Goal: Task Accomplishment & Management: Complete application form

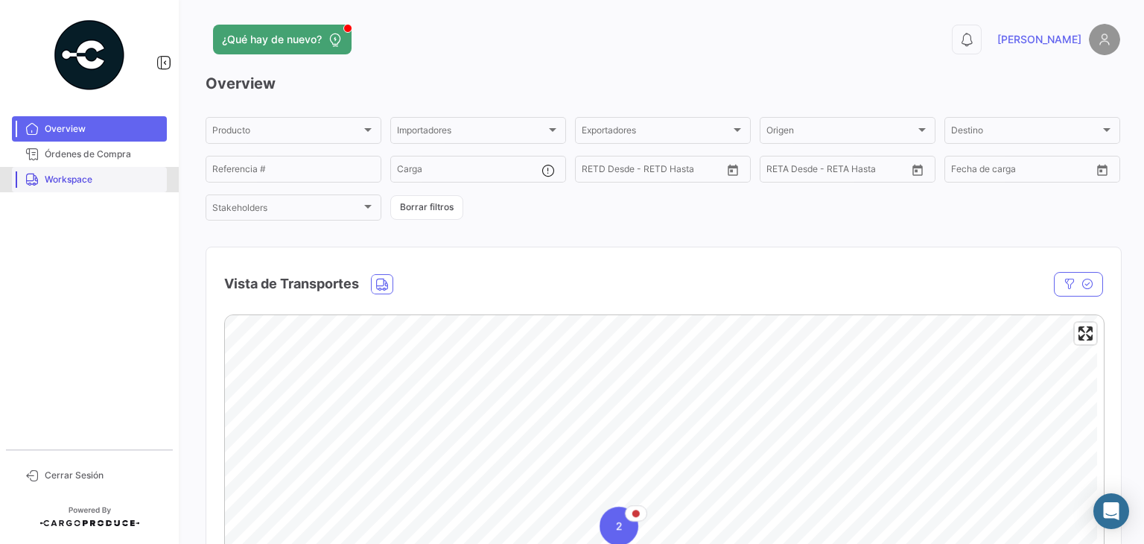
click at [103, 180] on span "Workspace" at bounding box center [103, 179] width 116 height 13
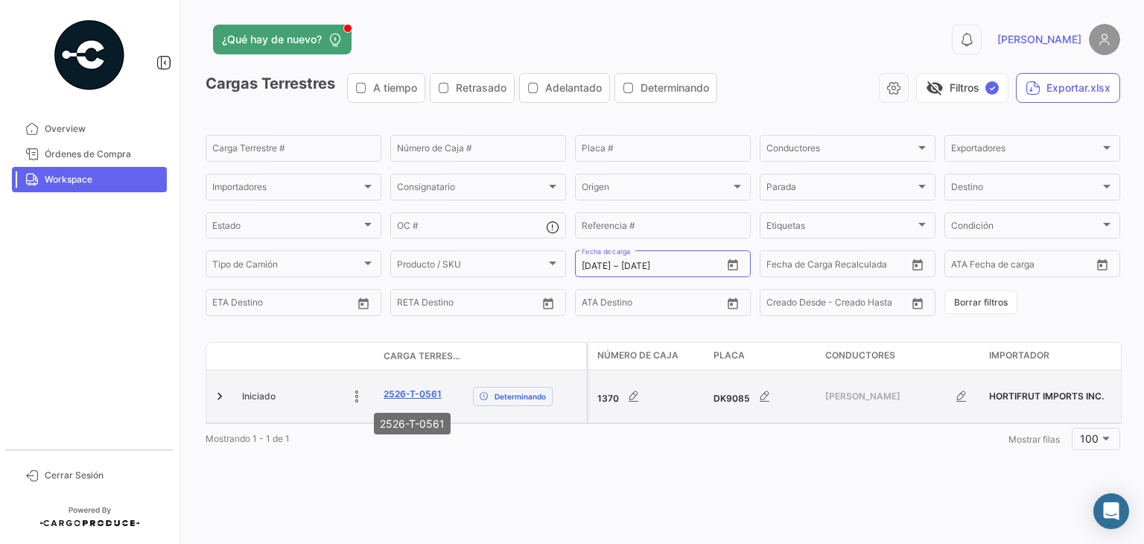
click at [397, 393] on link "2526-T-0561" at bounding box center [413, 393] width 58 height 13
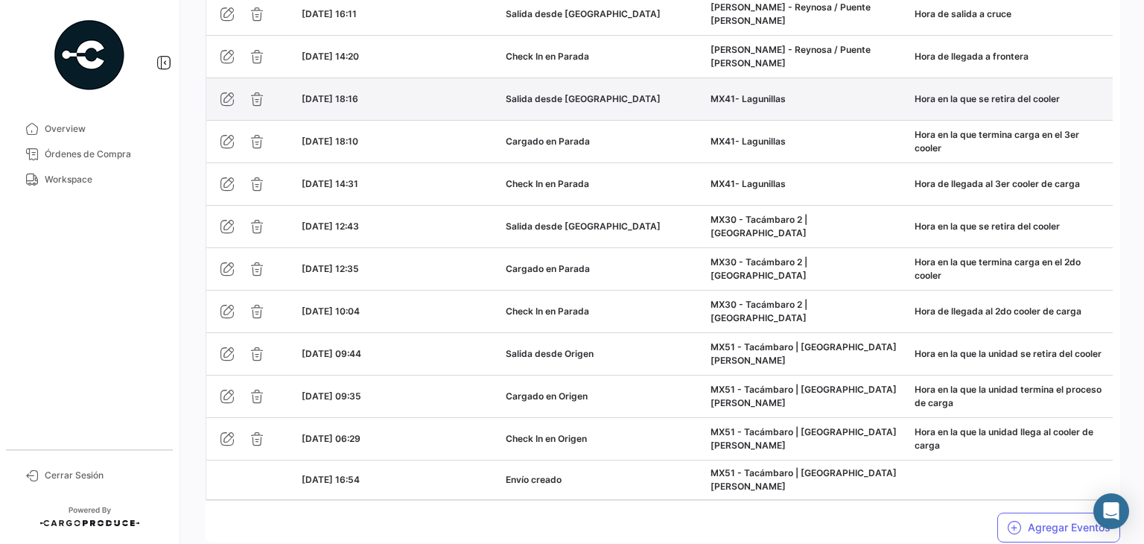
scroll to position [1491, 0]
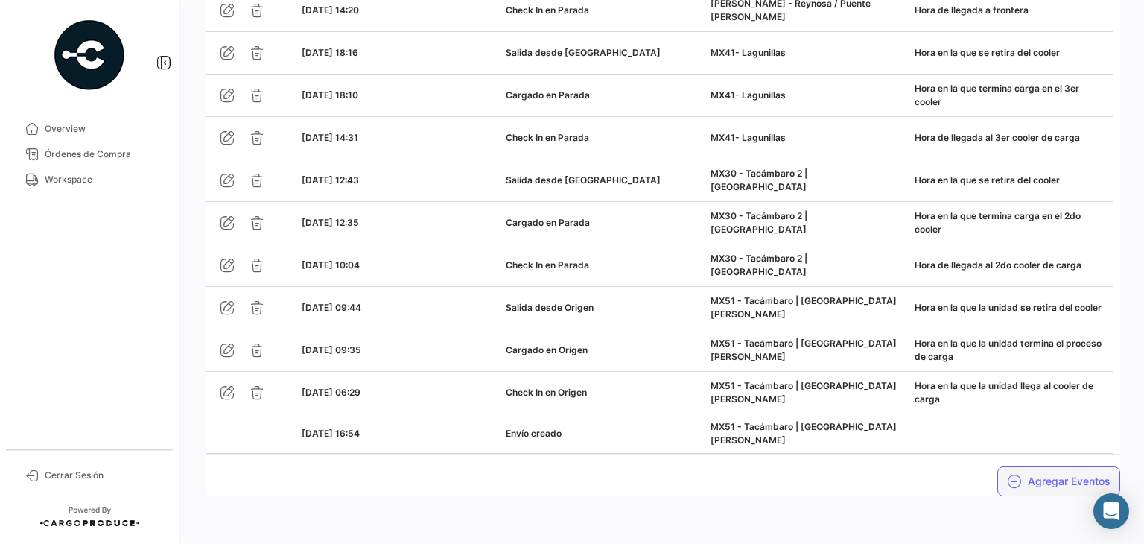
click at [1017, 475] on button "Agregar Eventos" at bounding box center [1059, 481] width 123 height 30
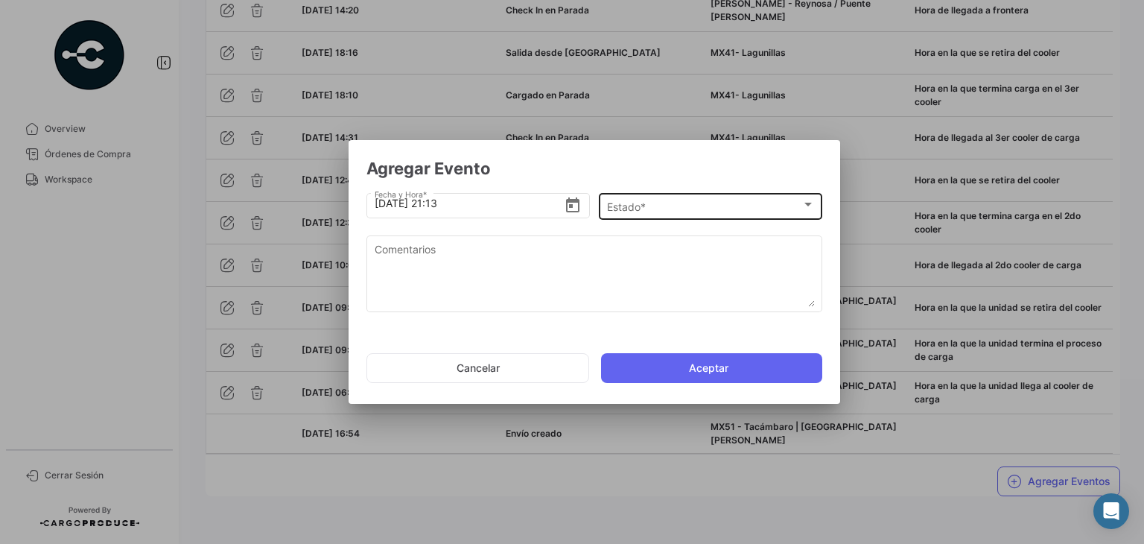
click at [685, 218] on div "Estado * Estado *" at bounding box center [711, 205] width 208 height 29
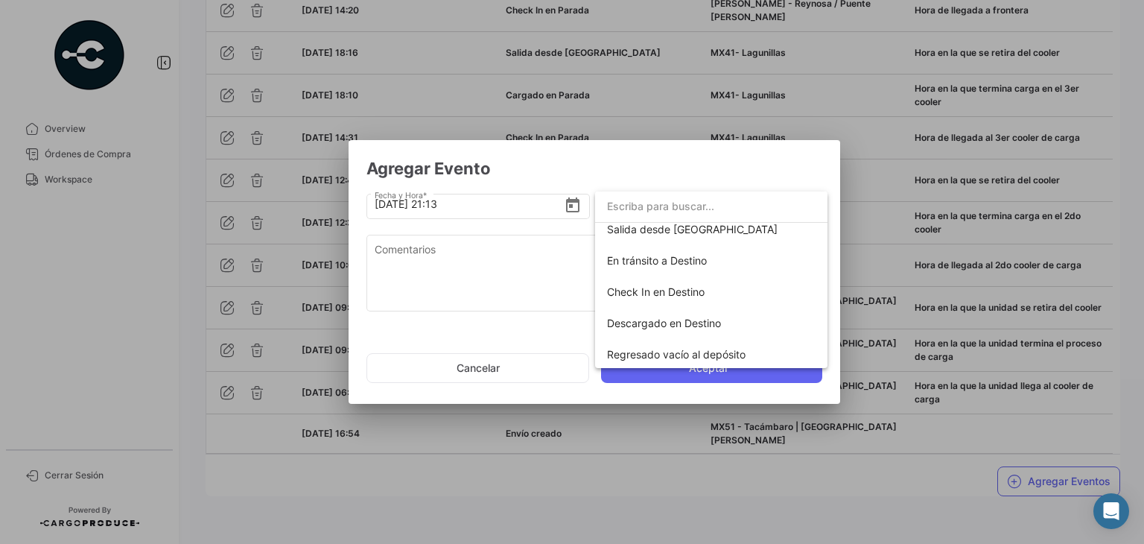
scroll to position [261, 0]
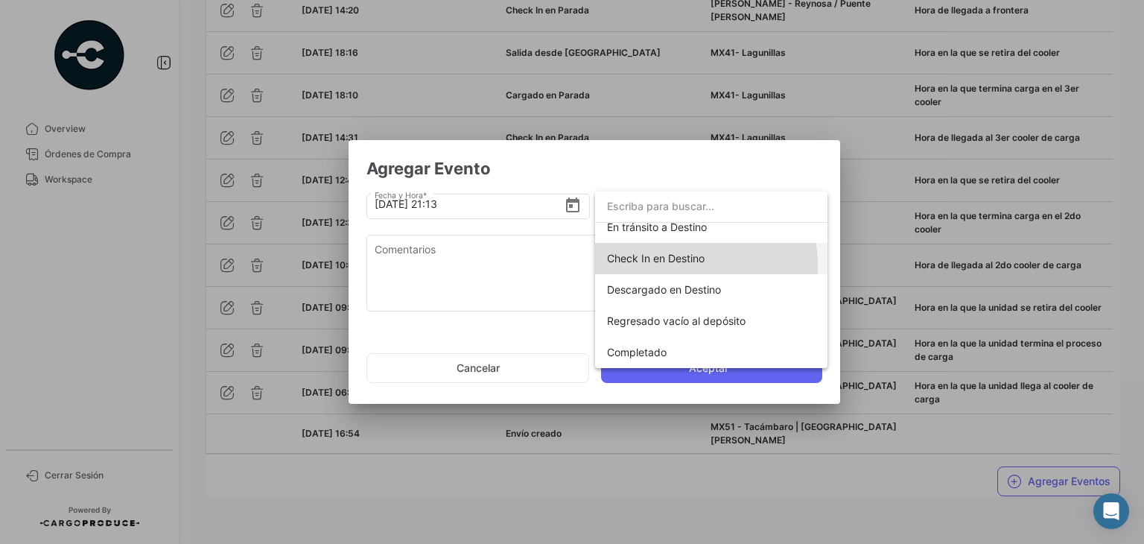
click at [671, 264] on span "Check In en Destino" at bounding box center [711, 258] width 209 height 31
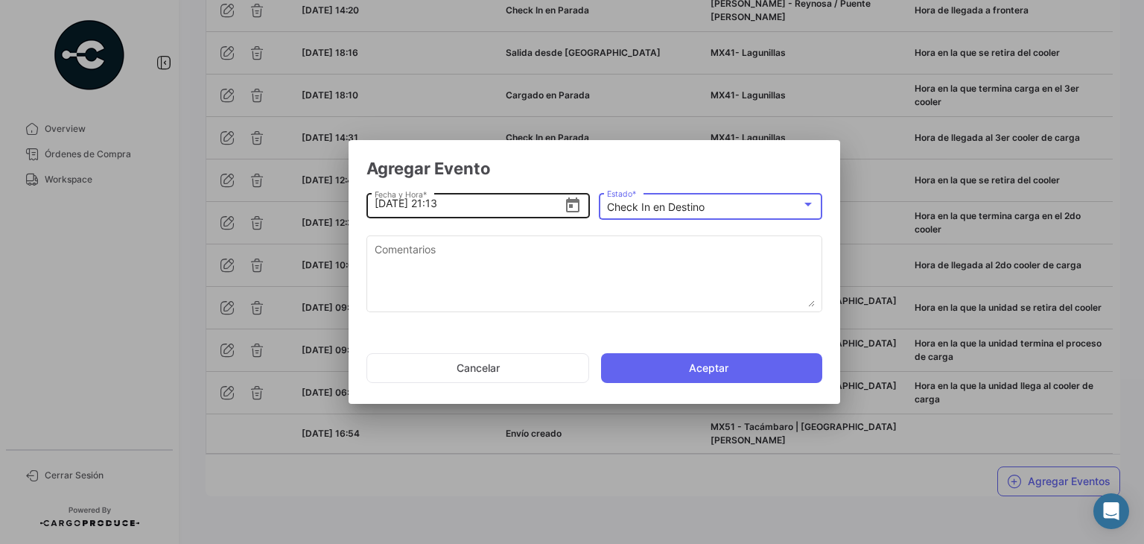
click at [444, 209] on input "[DATE] 21:13" at bounding box center [470, 203] width 190 height 52
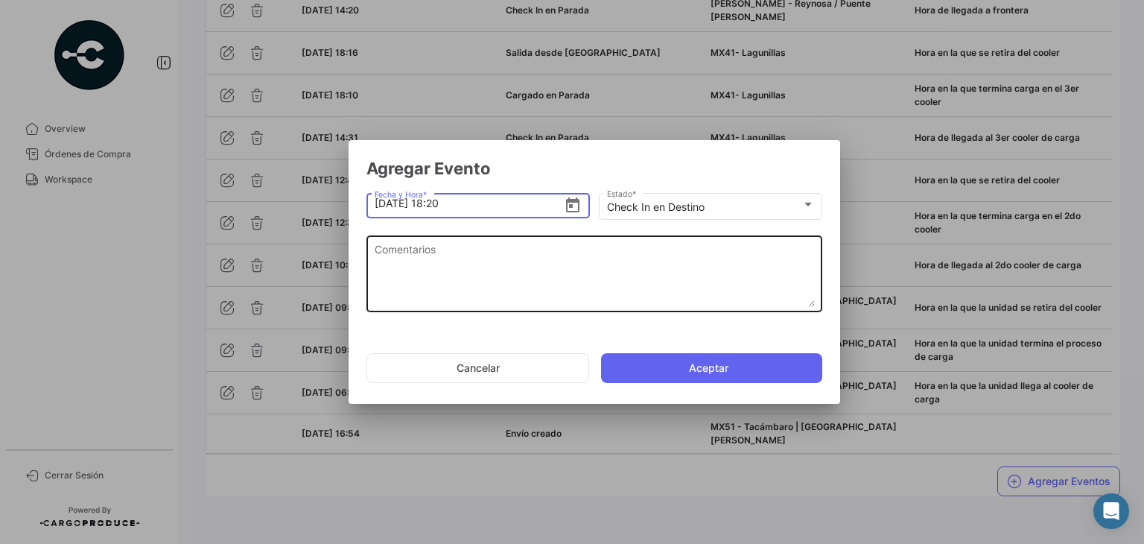
type input "[DATE] 18:20"
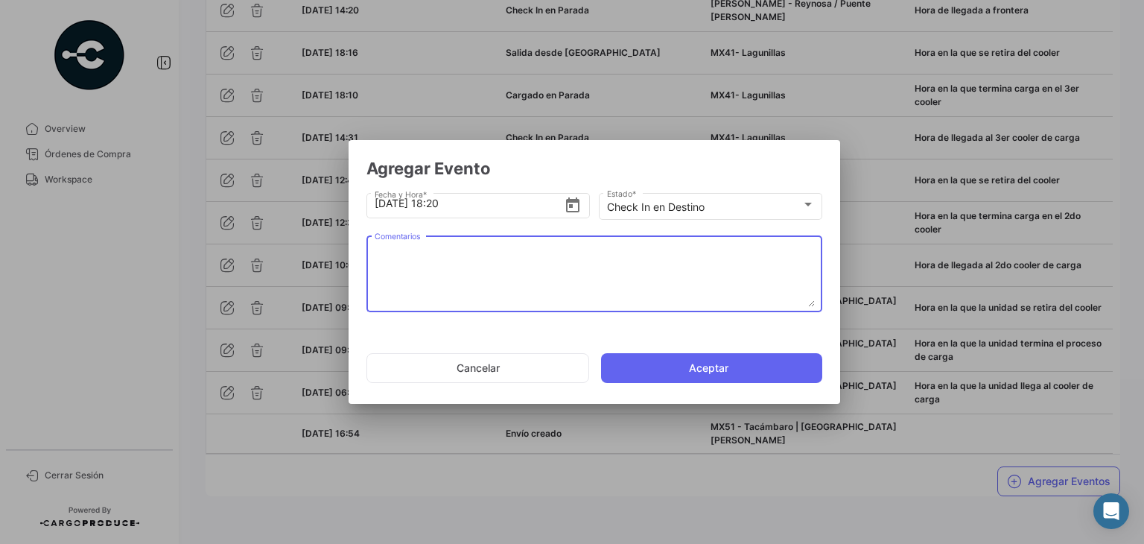
click at [445, 264] on textarea "Comentarios" at bounding box center [595, 274] width 440 height 66
paste textarea "Hora de arribo al destino."
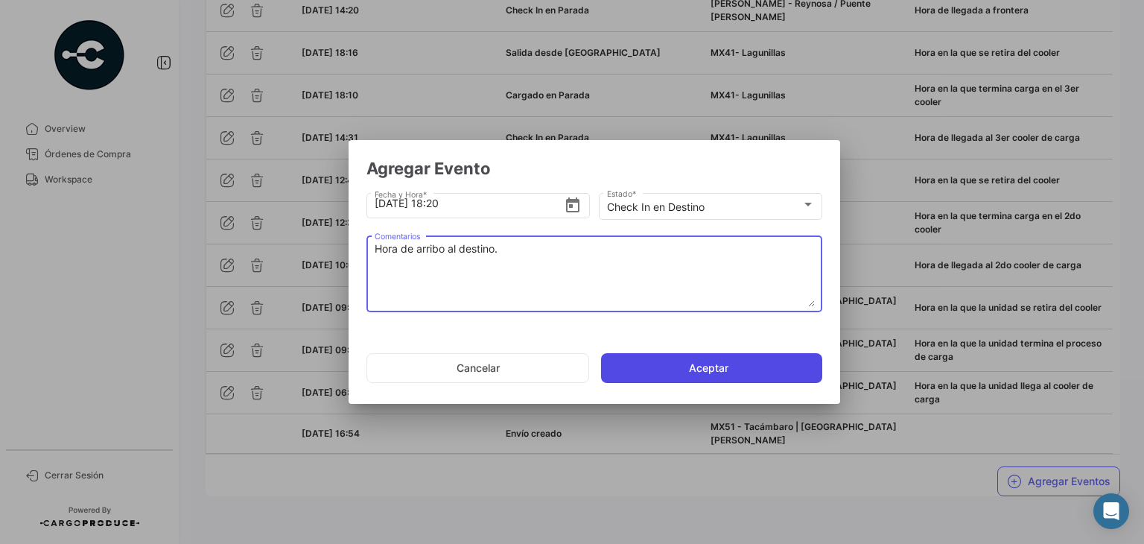
type textarea "Hora de arribo al destino."
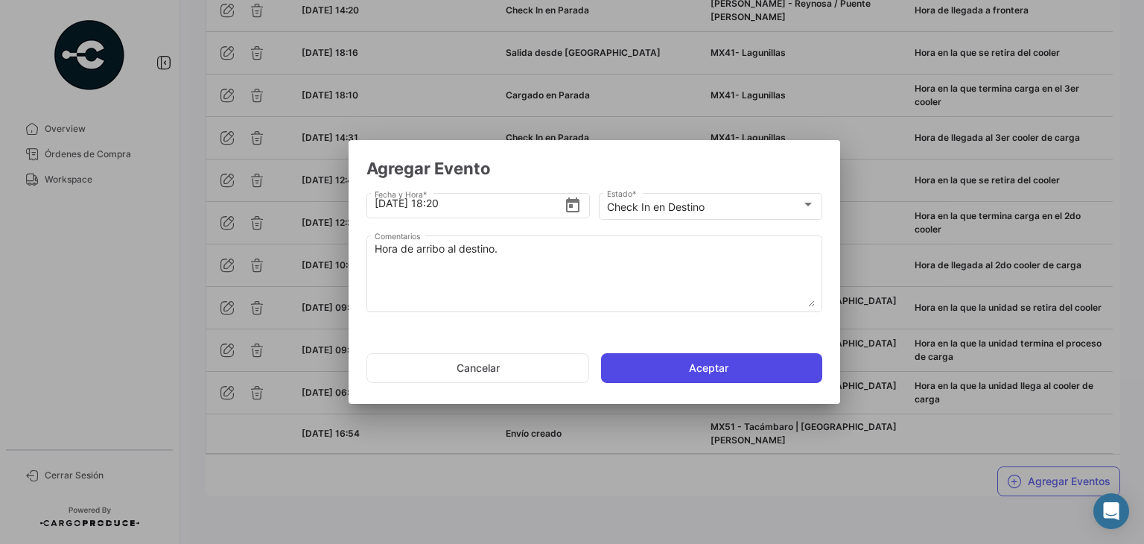
click at [638, 361] on button "Aceptar" at bounding box center [711, 368] width 221 height 30
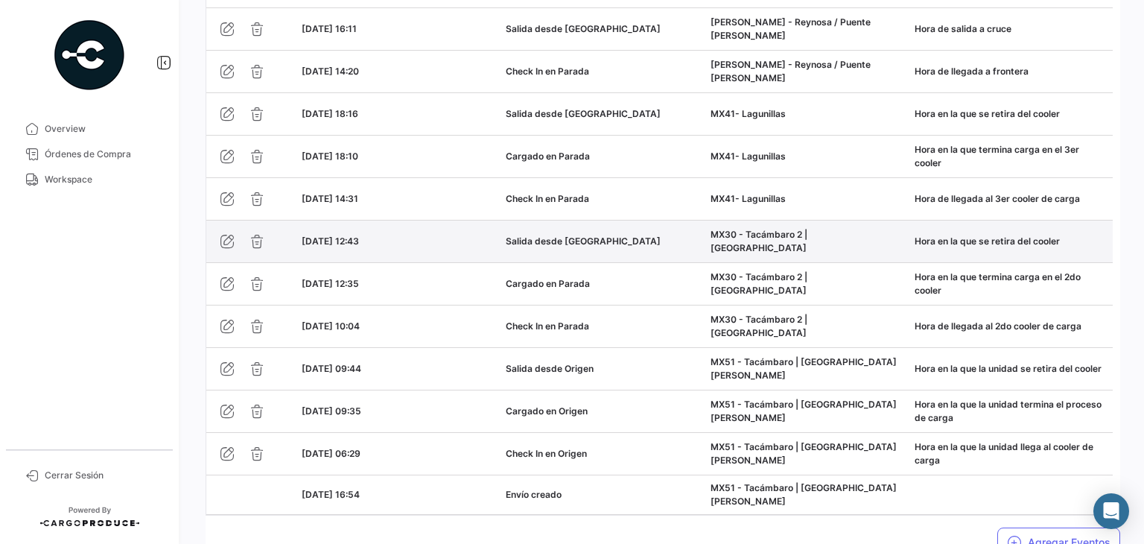
scroll to position [1533, 0]
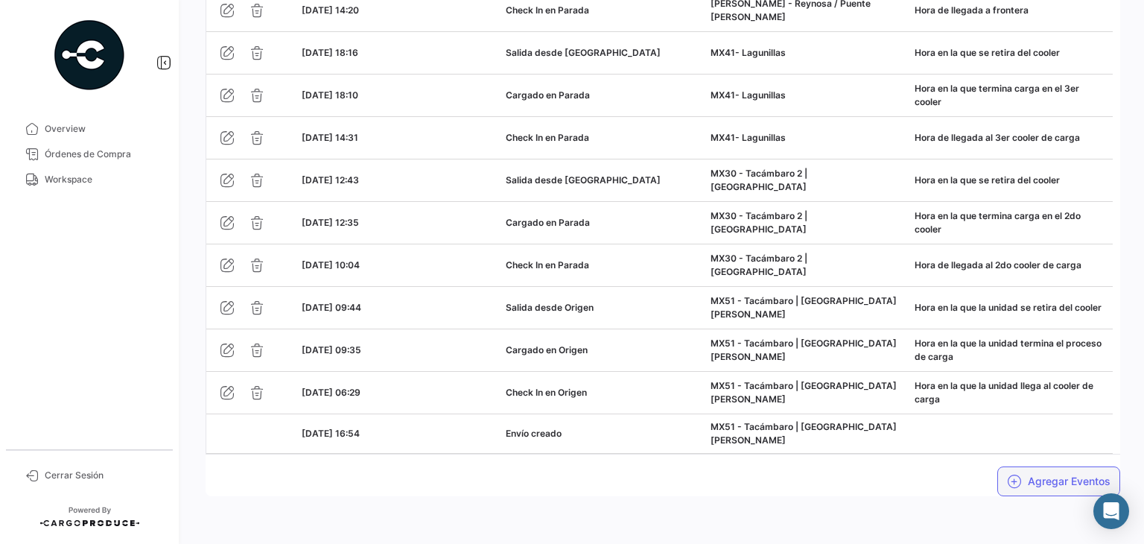
click at [1015, 481] on button "Agregar Eventos" at bounding box center [1059, 481] width 123 height 30
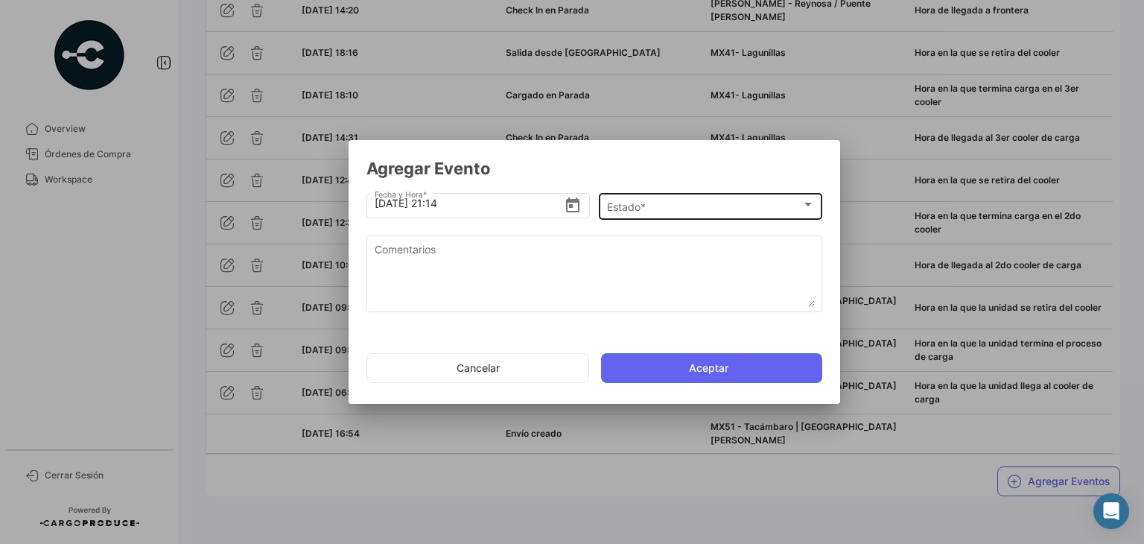
click at [688, 215] on div "Estado * Estado *" at bounding box center [711, 205] width 208 height 29
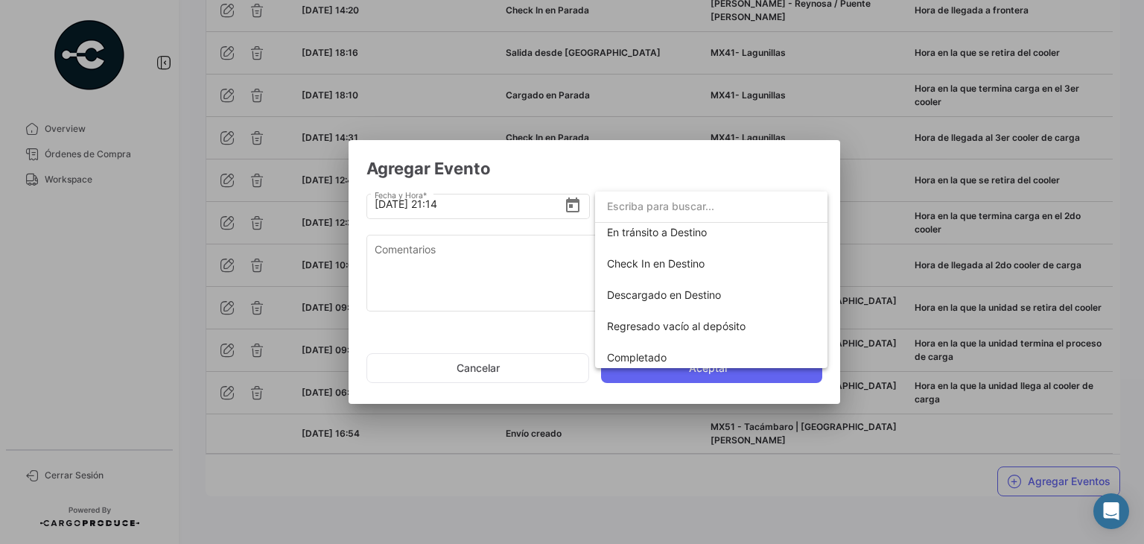
scroll to position [261, 0]
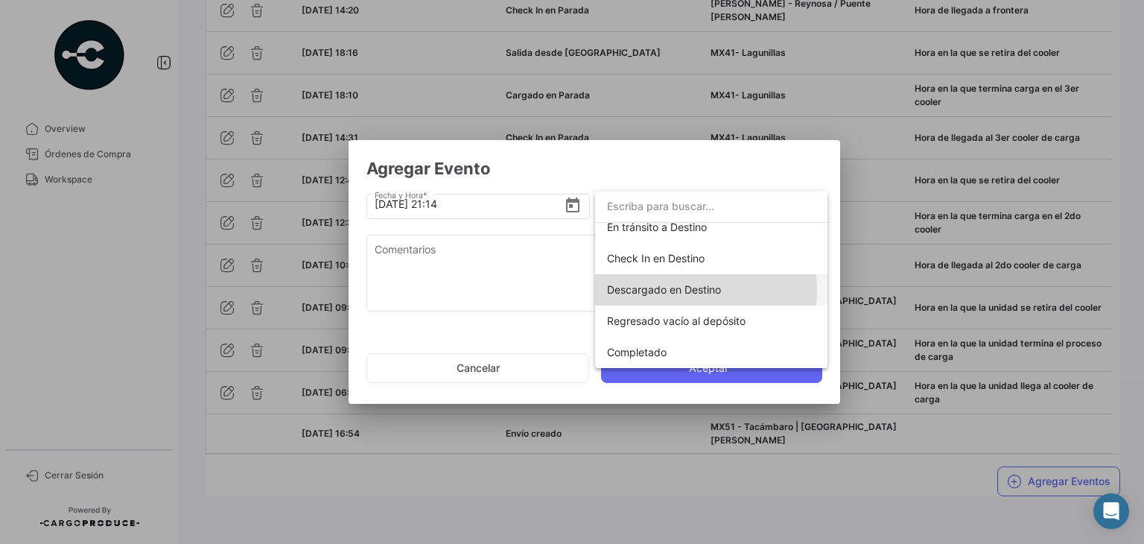
click at [679, 291] on span "Descargado en Destino" at bounding box center [664, 289] width 114 height 13
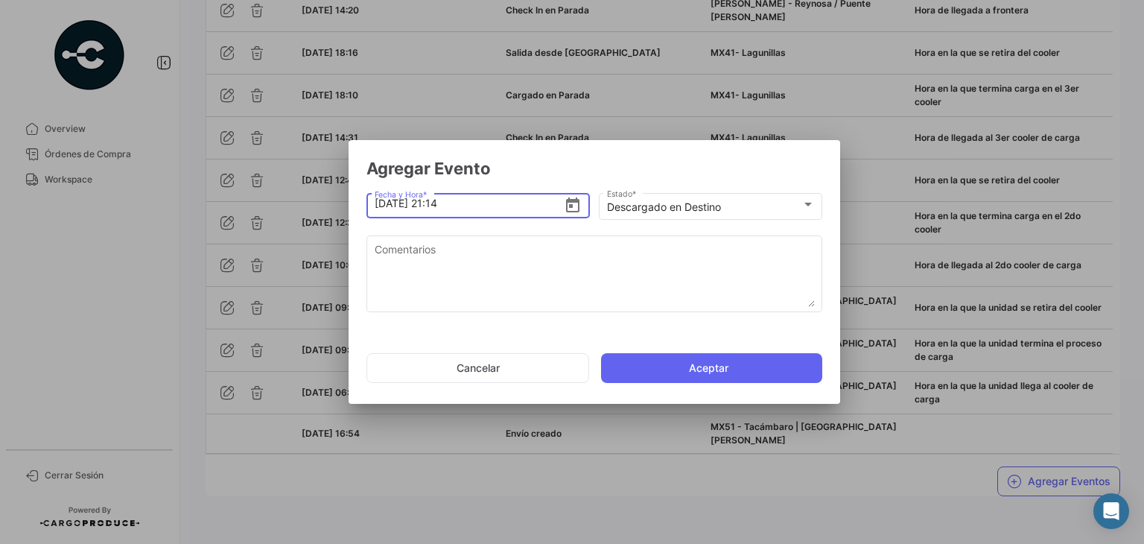
click at [445, 203] on input "[DATE] 21:14" at bounding box center [470, 203] width 190 height 52
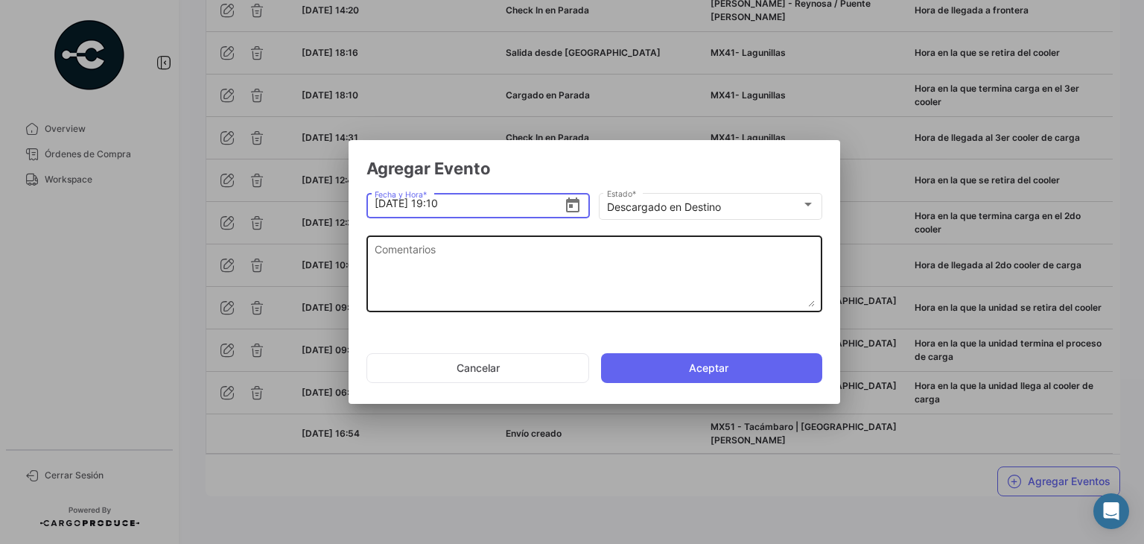
type input "[DATE] 19:10"
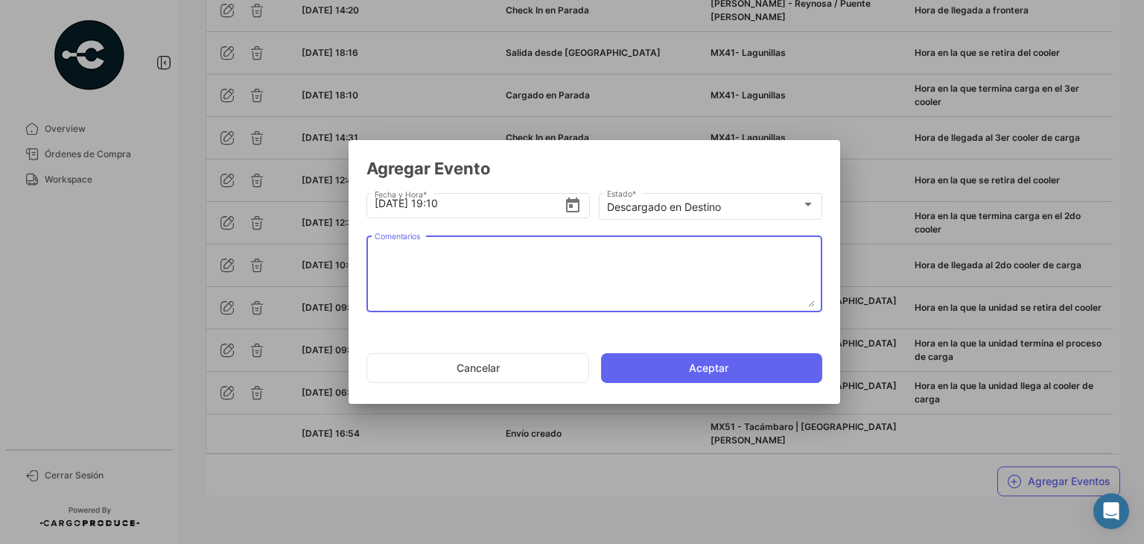
click at [417, 281] on textarea "Comentarios" at bounding box center [595, 274] width 440 height 66
paste textarea "Hora en la que se termina la descarga, la unidad espera documentos de salida."
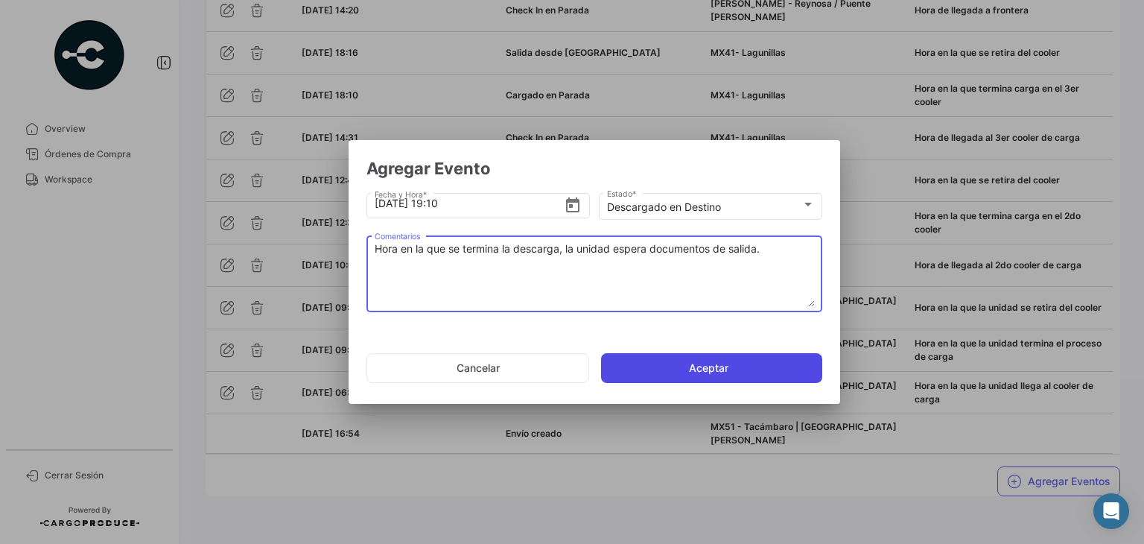
type textarea "Hora en la que se termina la descarga, la unidad espera documentos de salida."
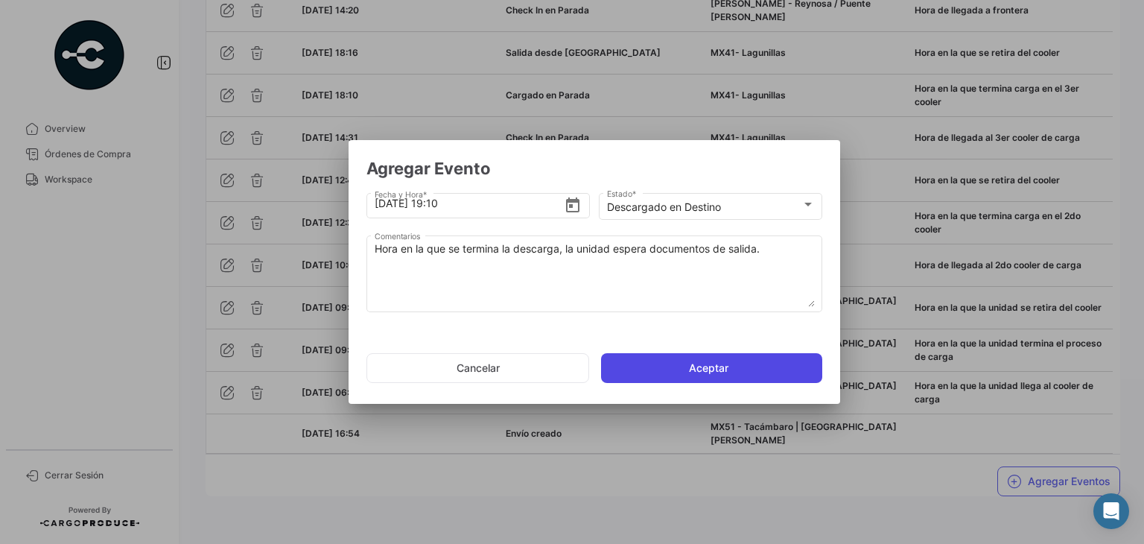
click at [668, 367] on button "Aceptar" at bounding box center [711, 368] width 221 height 30
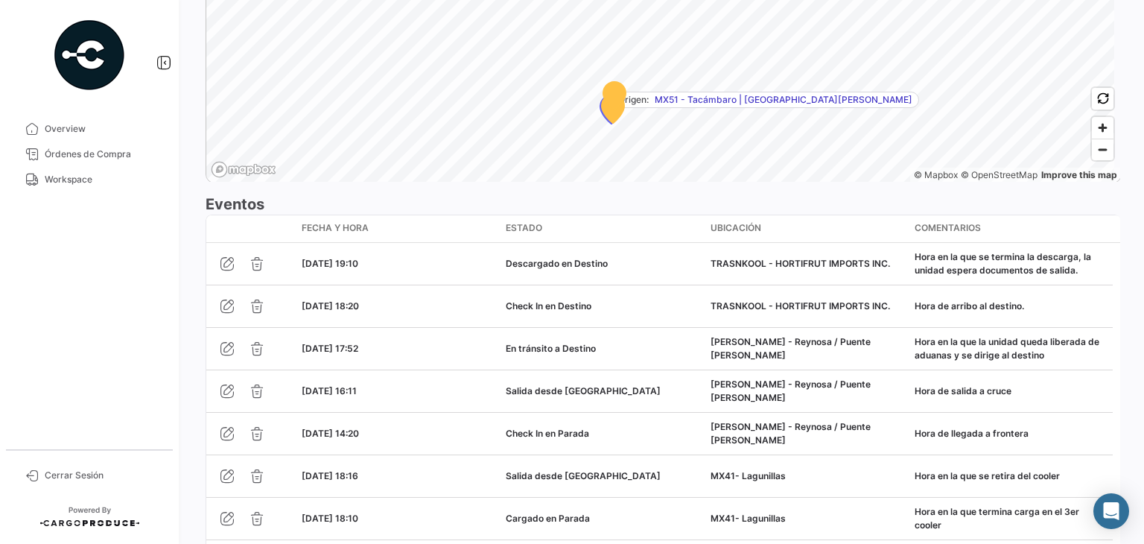
scroll to position [1576, 0]
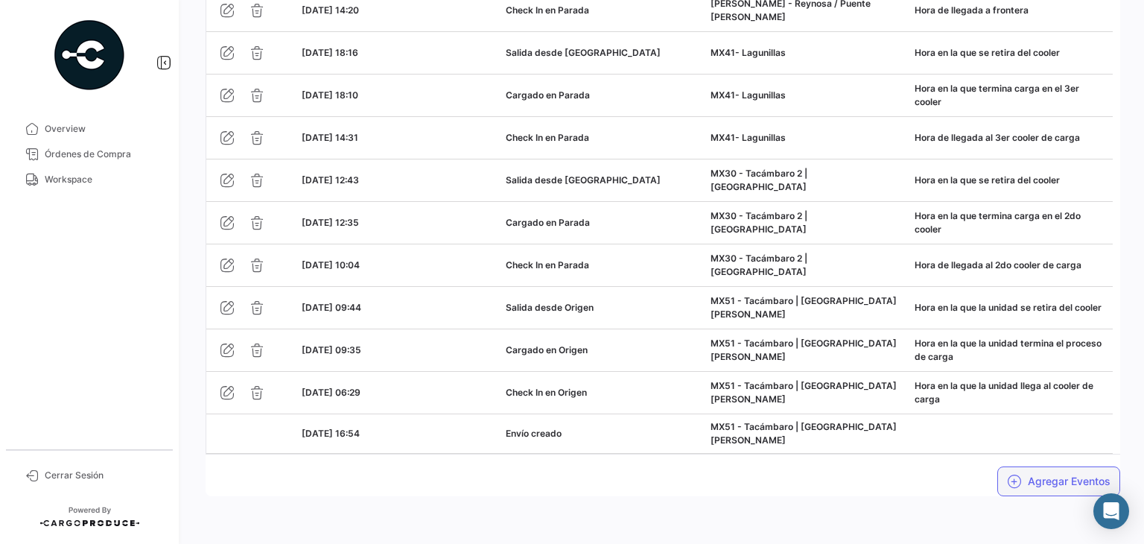
click at [1021, 492] on button "Agregar Eventos" at bounding box center [1059, 481] width 123 height 30
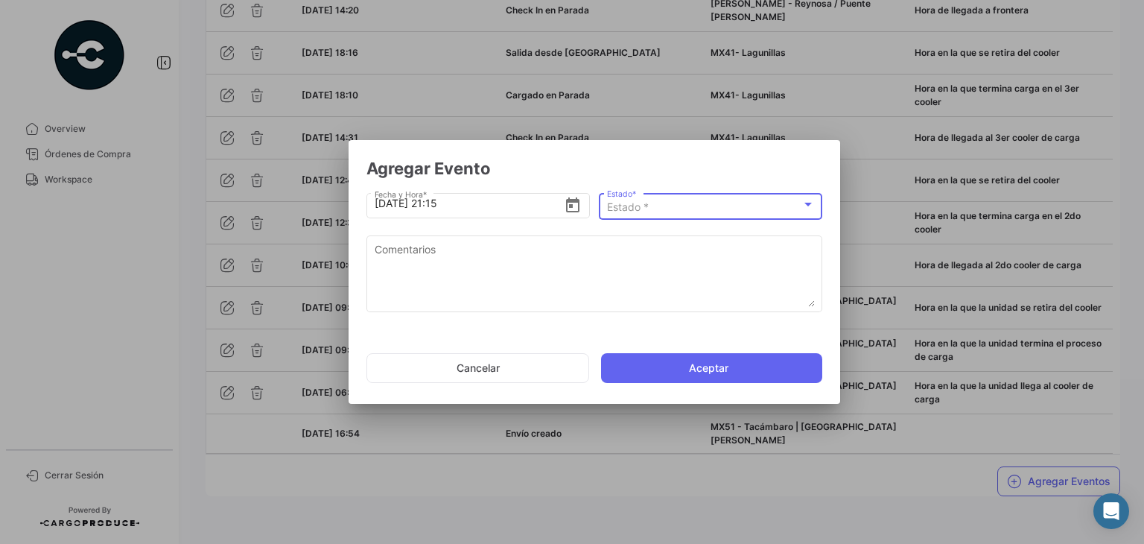
click at [635, 211] on span "Estado *" at bounding box center [628, 206] width 42 height 13
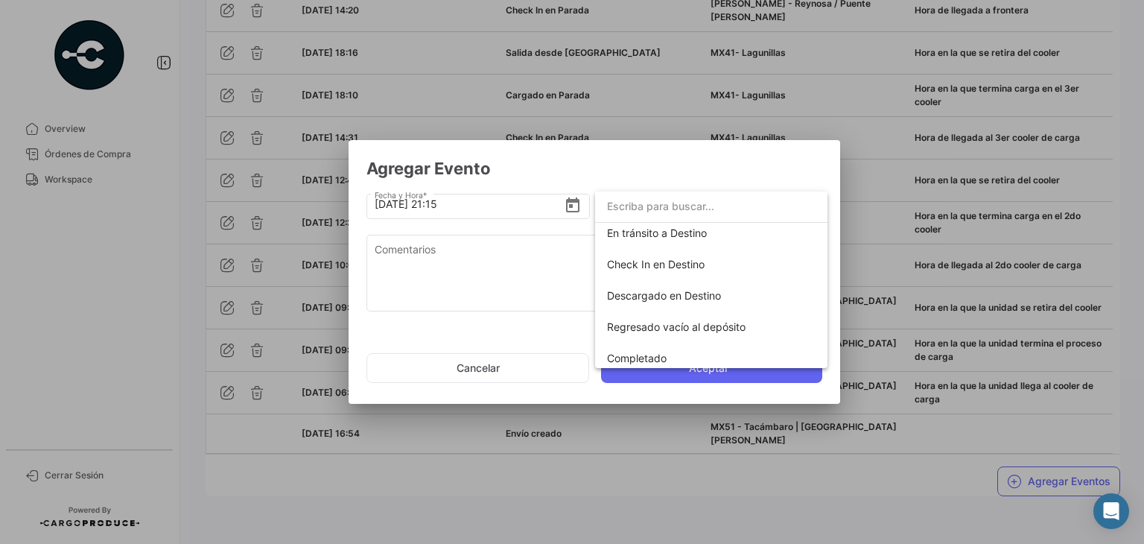
scroll to position [261, 0]
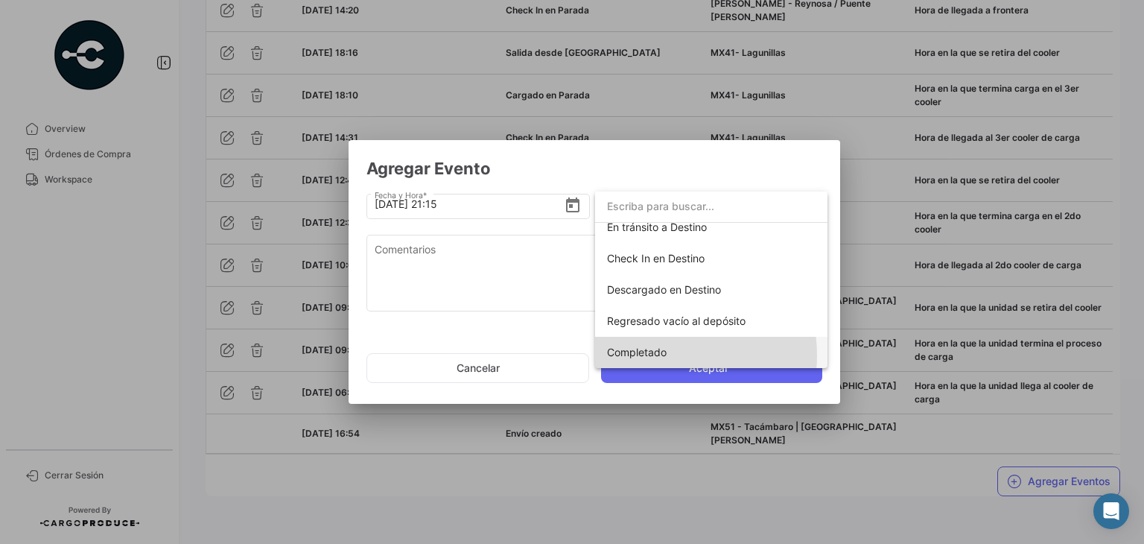
click at [656, 355] on span "Completado" at bounding box center [637, 352] width 60 height 13
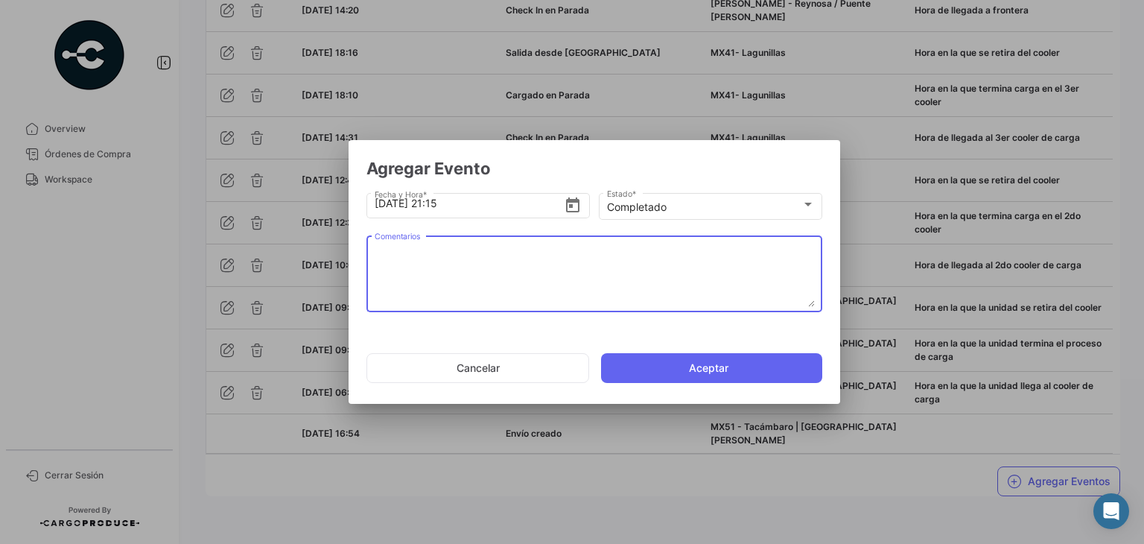
click at [422, 257] on textarea "Comentarios" at bounding box center [595, 274] width 440 height 66
paste textarea "Fin del viaje, [PERSON_NAME] en la que se retira de la bodega de entrega."
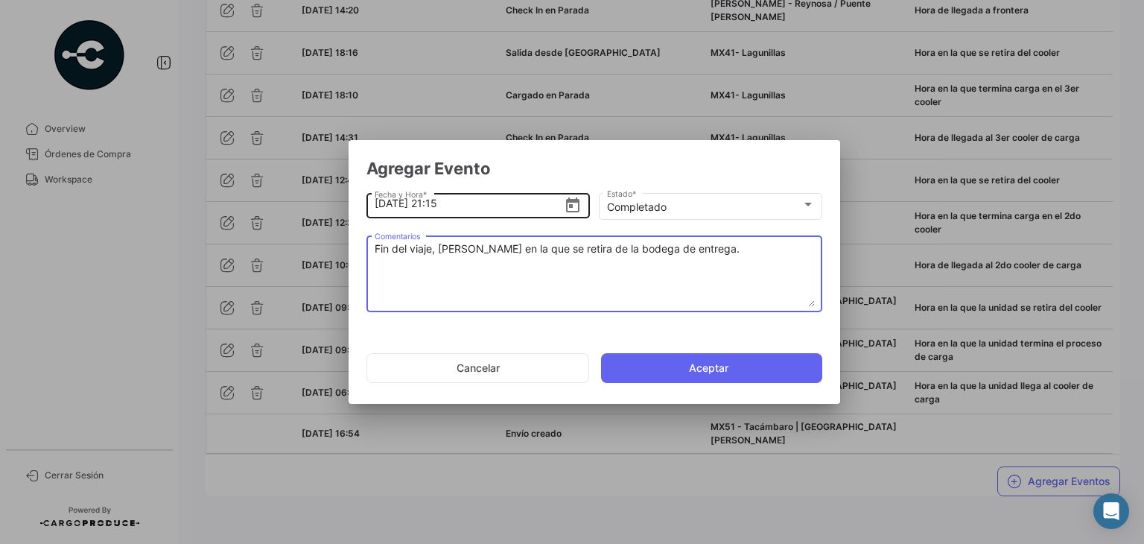
type textarea "Fin del viaje, [PERSON_NAME] en la que se retira de la bodega de entrega."
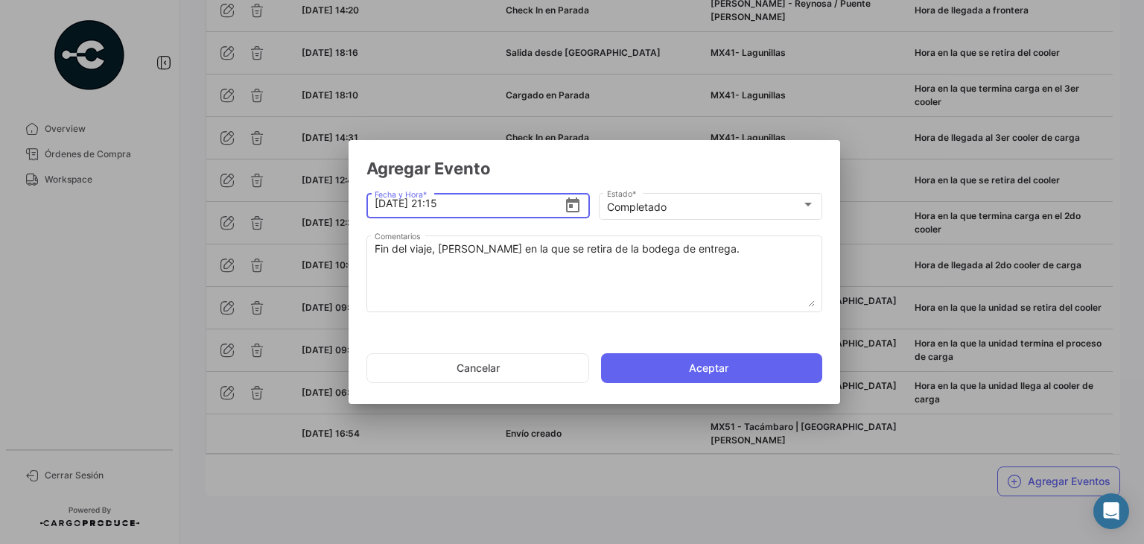
click at [448, 202] on input "[DATE] 21:15" at bounding box center [470, 203] width 190 height 52
type input "[DATE] 19:18"
click at [685, 377] on button "Aceptar" at bounding box center [711, 368] width 221 height 30
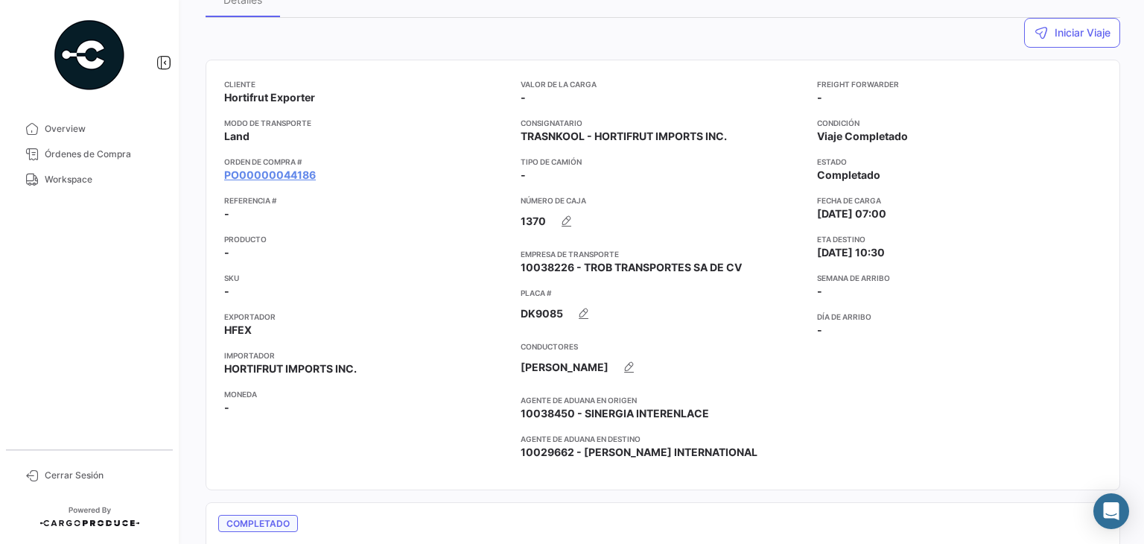
scroll to position [0, 0]
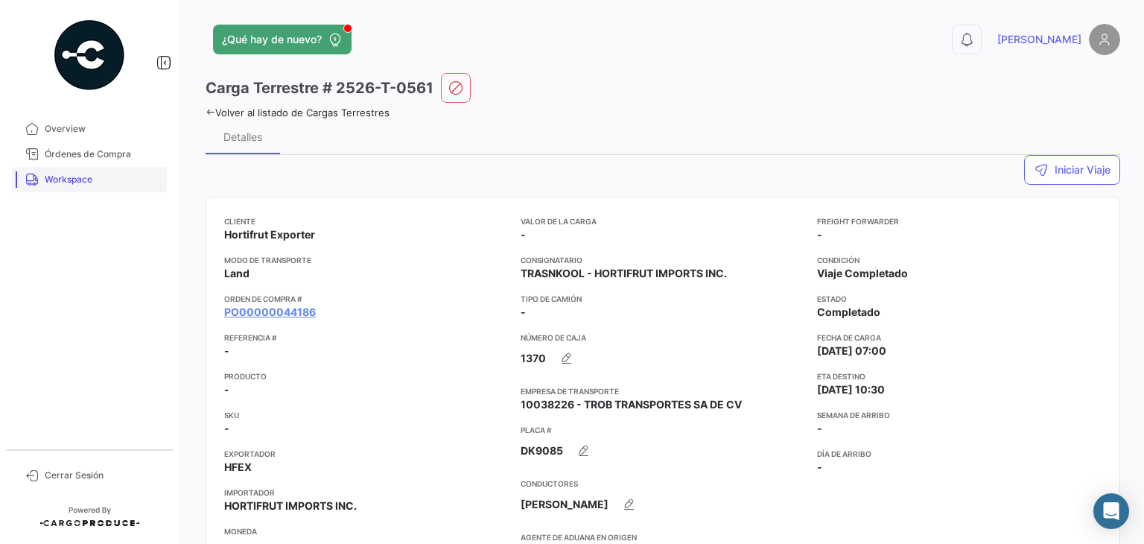
click at [104, 185] on span "Workspace" at bounding box center [103, 179] width 116 height 13
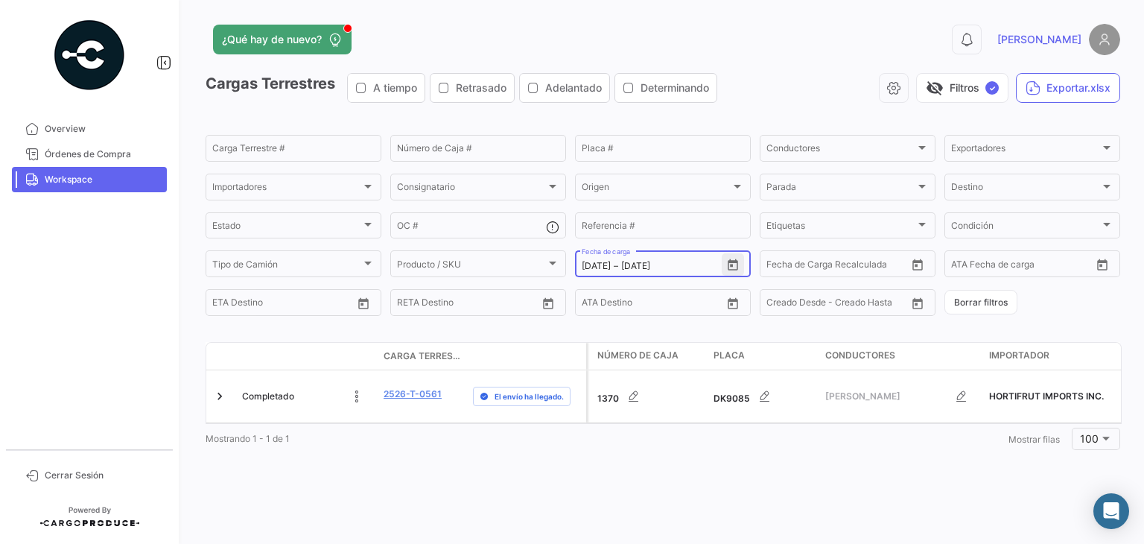
click at [735, 266] on icon "Open calendar" at bounding box center [732, 265] width 13 height 13
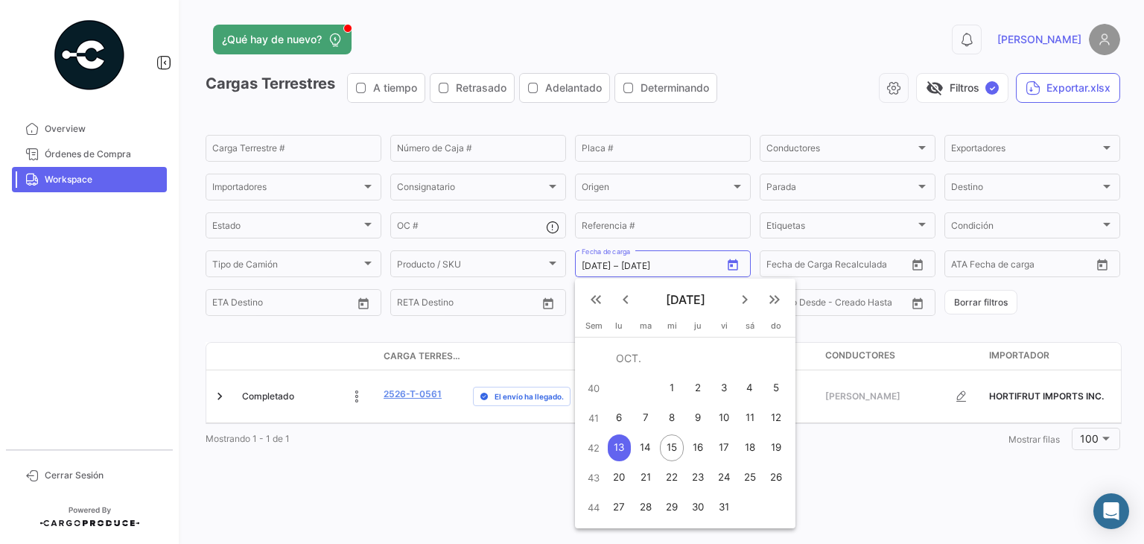
click at [648, 440] on div "14" at bounding box center [646, 447] width 24 height 27
type input "[DATE]"
click at [648, 440] on div "14" at bounding box center [646, 447] width 24 height 27
type input "[DATE]"
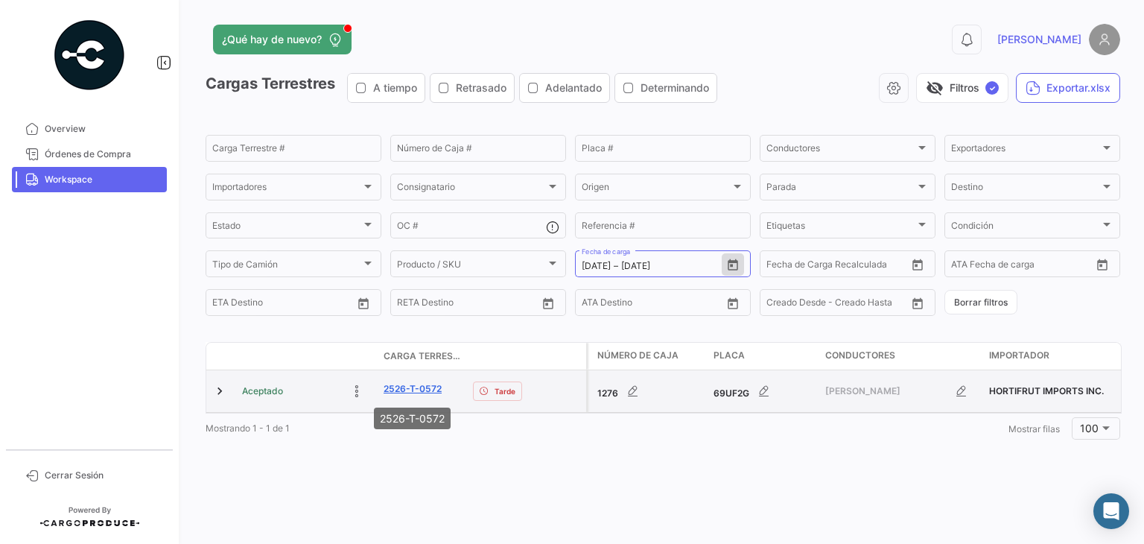
click at [400, 386] on link "2526-T-0572" at bounding box center [413, 388] width 58 height 13
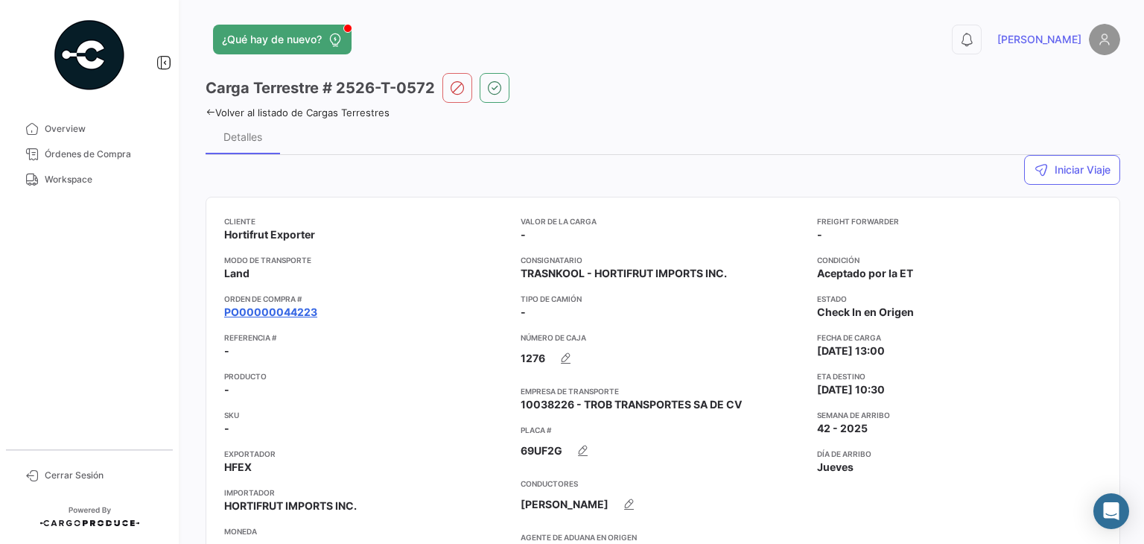
click at [295, 311] on link "PO00000044223" at bounding box center [270, 312] width 93 height 15
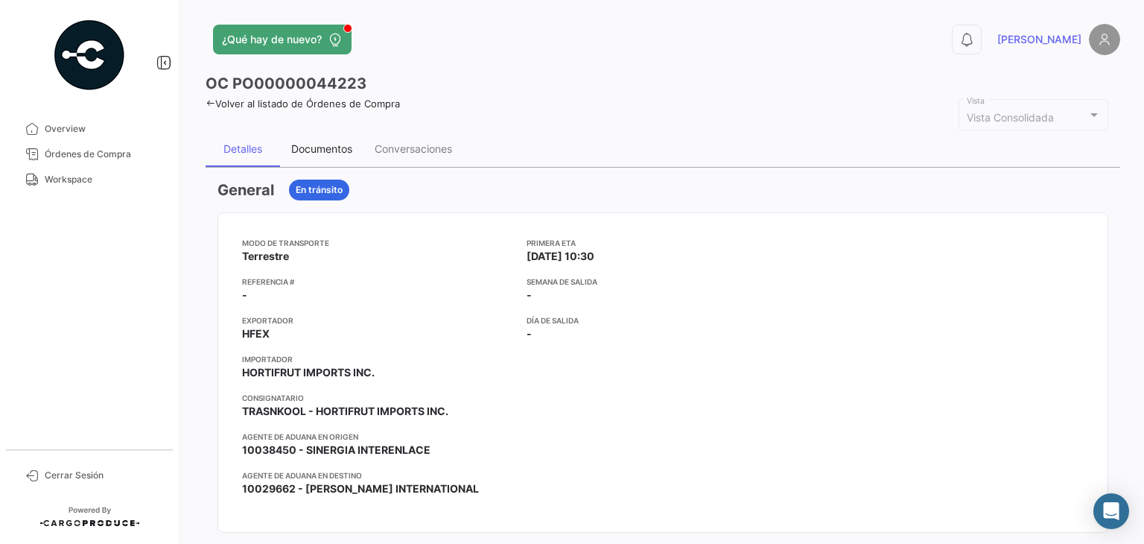
click at [314, 136] on div "Documentos" at bounding box center [321, 149] width 83 height 36
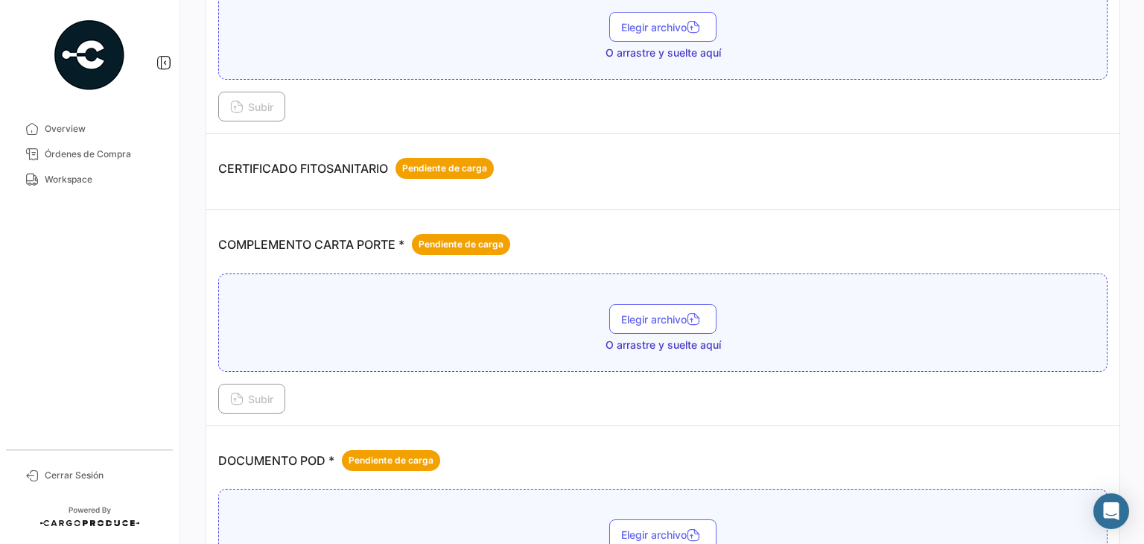
scroll to position [313, 0]
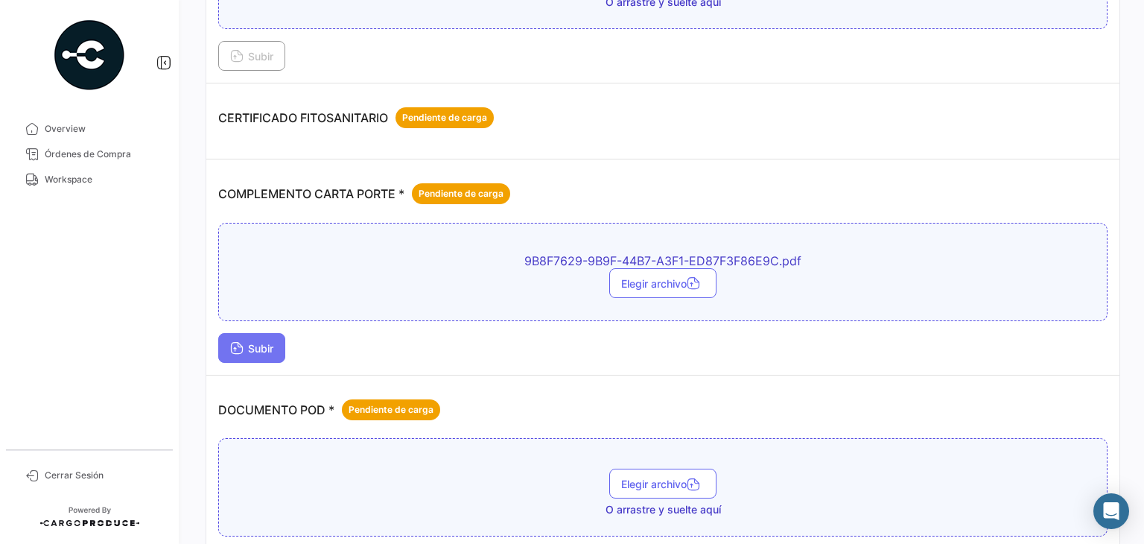
click at [241, 343] on icon at bounding box center [236, 349] width 13 height 13
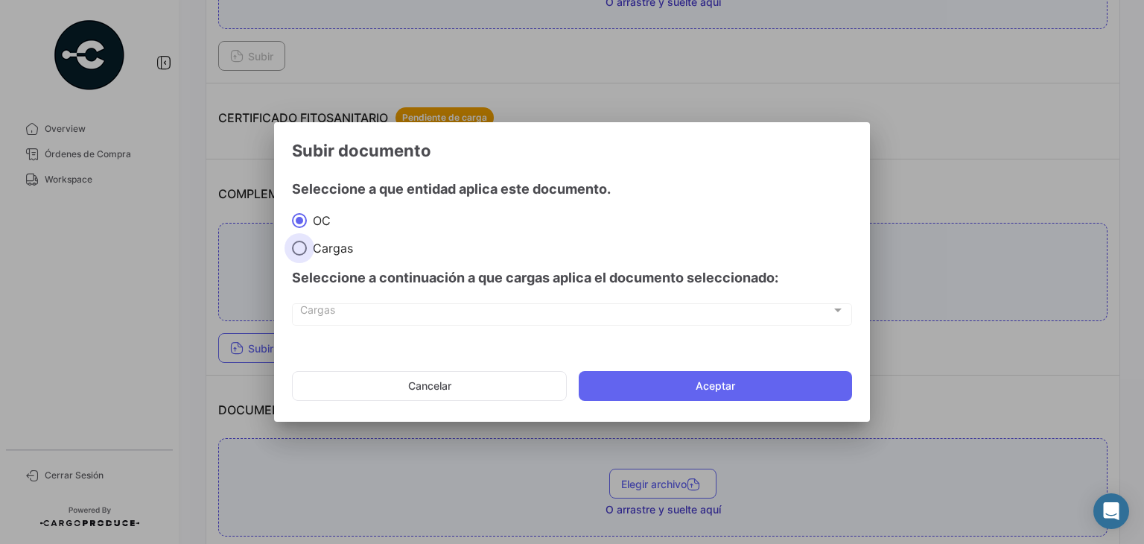
click at [329, 251] on span "Cargas" at bounding box center [330, 248] width 46 height 15
click at [307, 251] on input "Cargas" at bounding box center [299, 248] width 15 height 15
radio input "true"
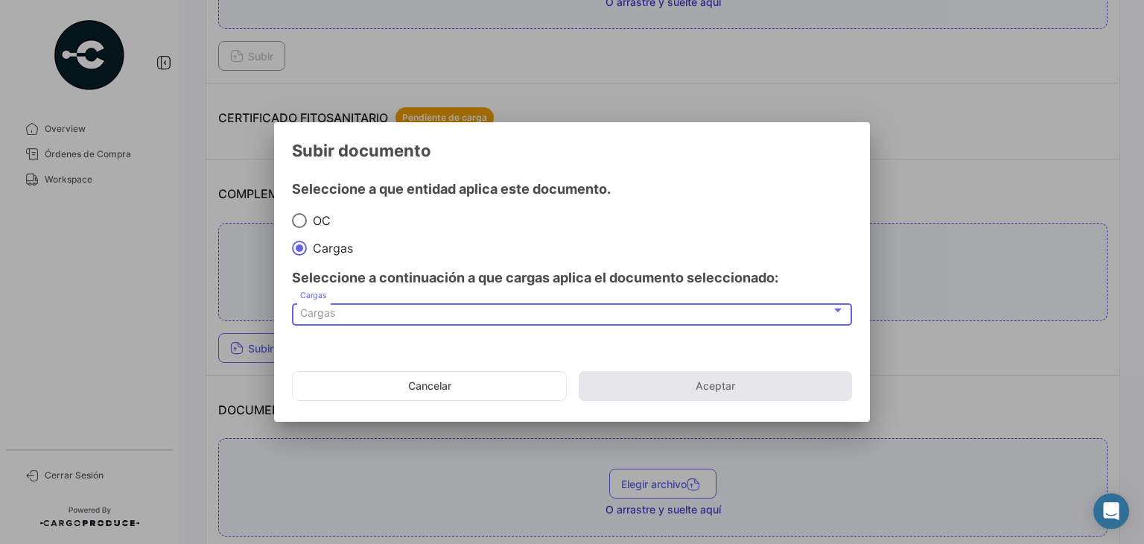
click at [367, 310] on div "Cargas" at bounding box center [565, 313] width 531 height 13
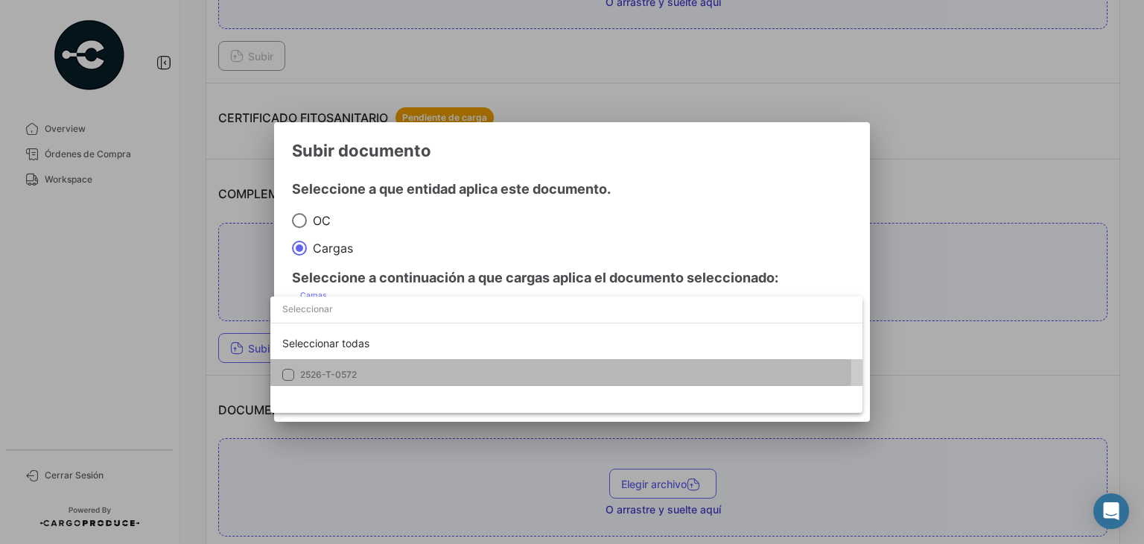
click at [373, 368] on span "2526-T-0572" at bounding box center [404, 374] width 209 height 13
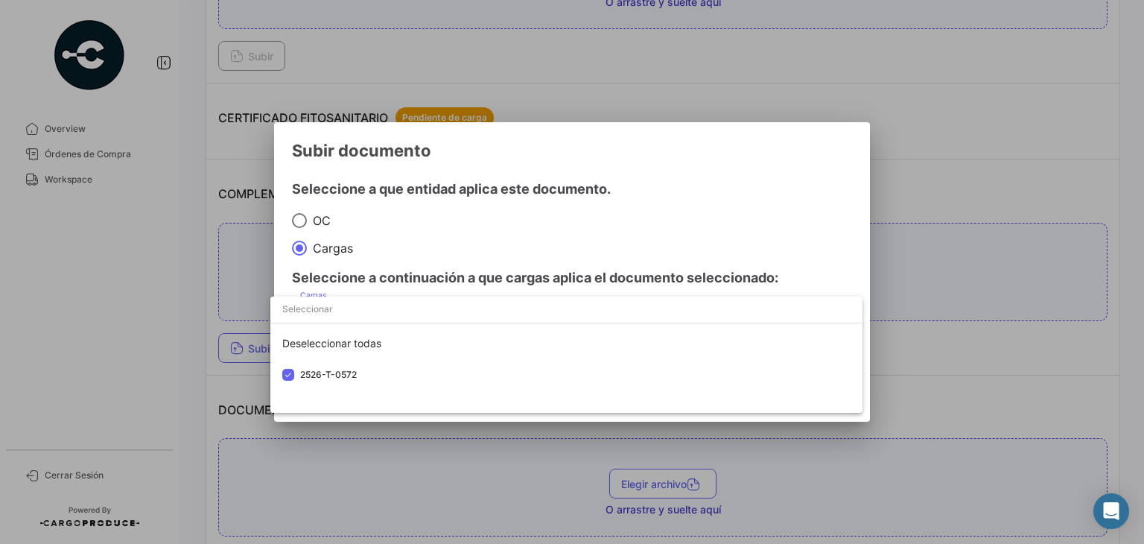
click at [660, 191] on div at bounding box center [572, 272] width 1144 height 544
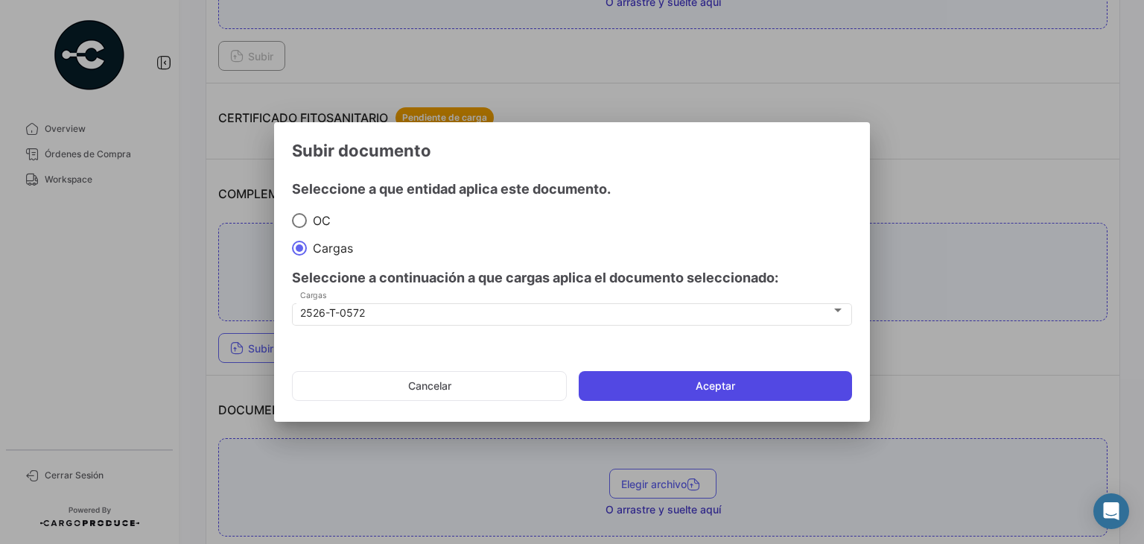
click at [685, 389] on button "Aceptar" at bounding box center [715, 386] width 273 height 30
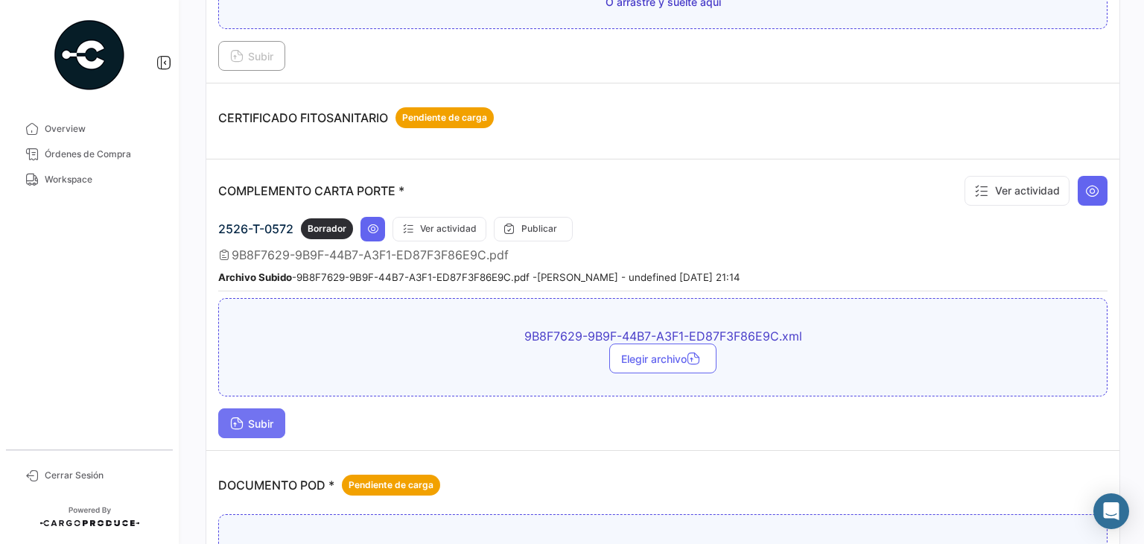
click at [273, 417] on span "Subir" at bounding box center [251, 423] width 43 height 13
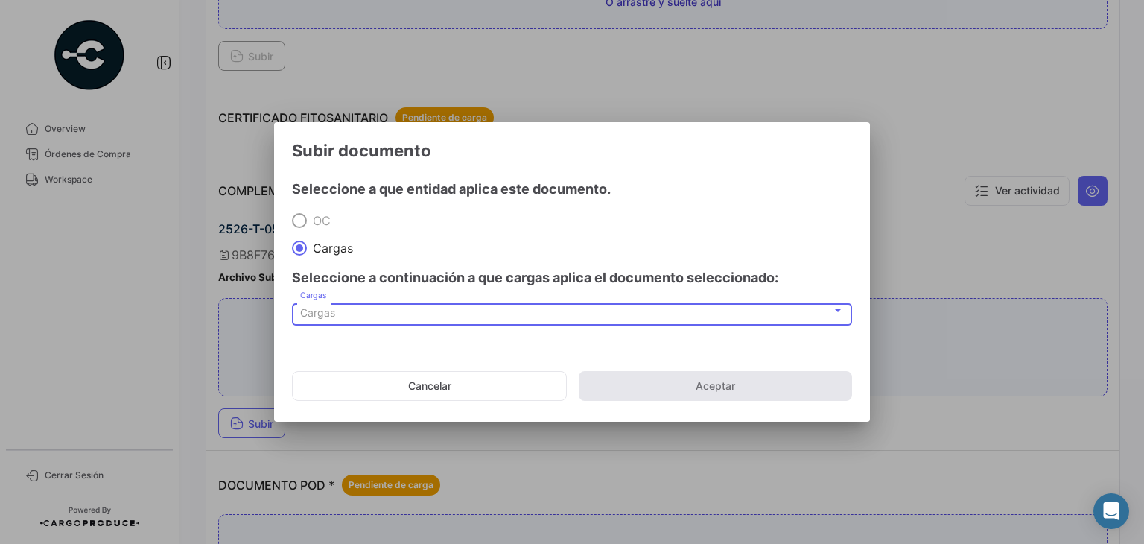
click at [355, 308] on div "Cargas" at bounding box center [565, 313] width 531 height 13
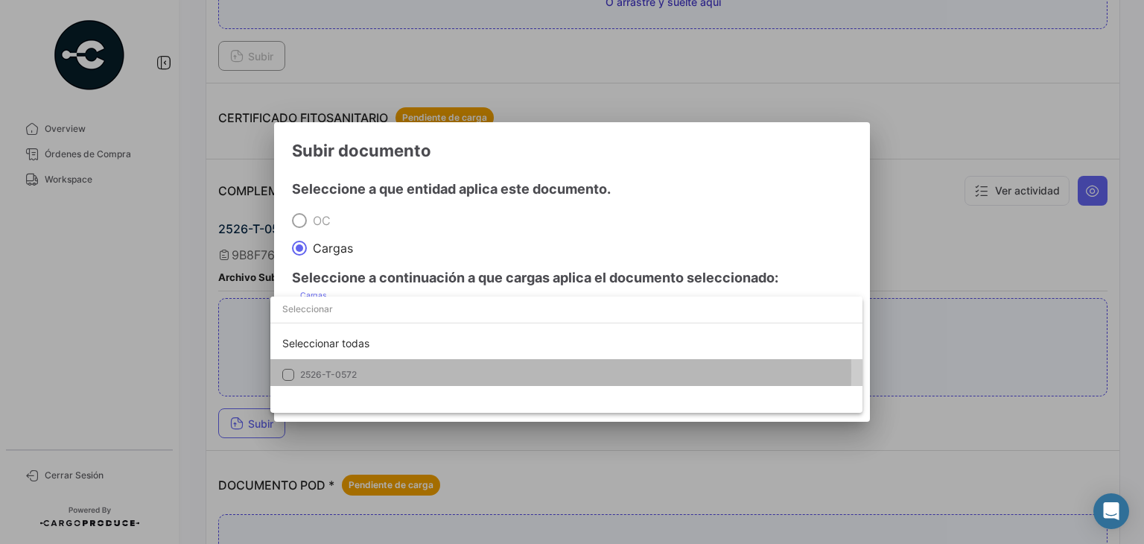
click at [370, 371] on span "2526-T-0572" at bounding box center [404, 374] width 209 height 13
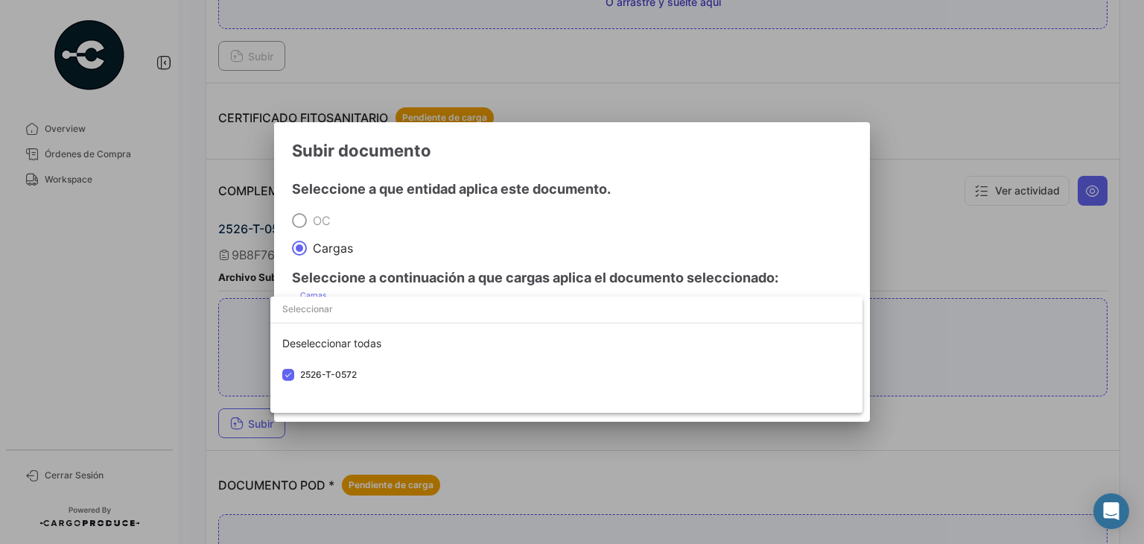
click at [659, 185] on div at bounding box center [572, 272] width 1144 height 544
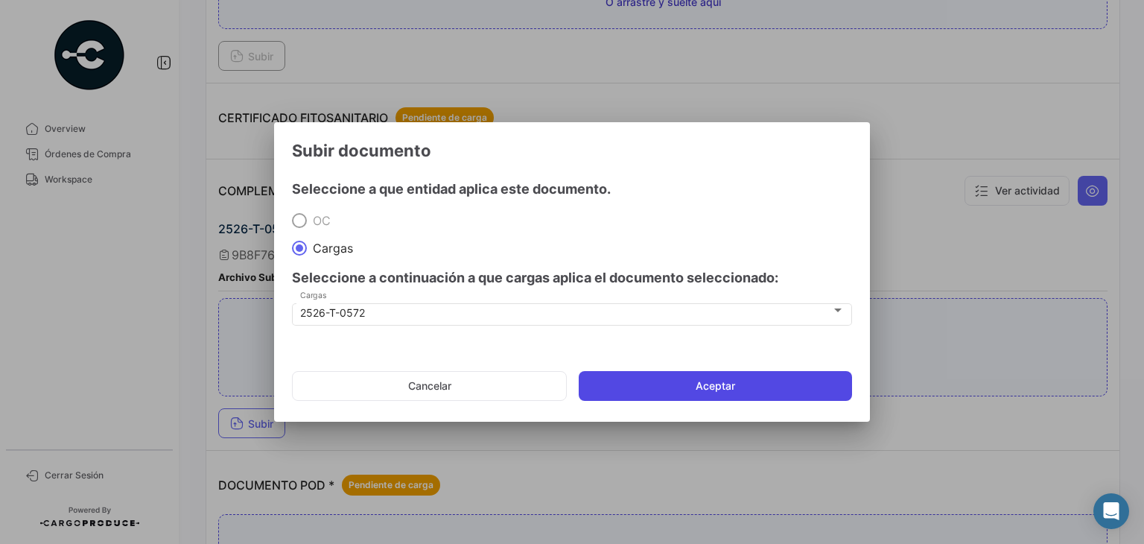
click at [647, 383] on button "Aceptar" at bounding box center [715, 386] width 273 height 30
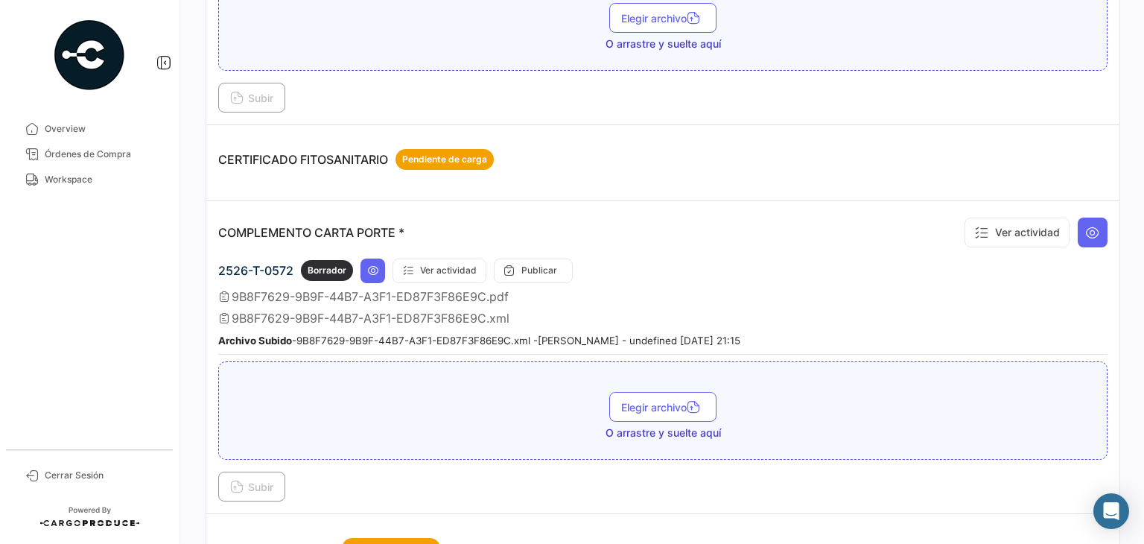
scroll to position [274, 0]
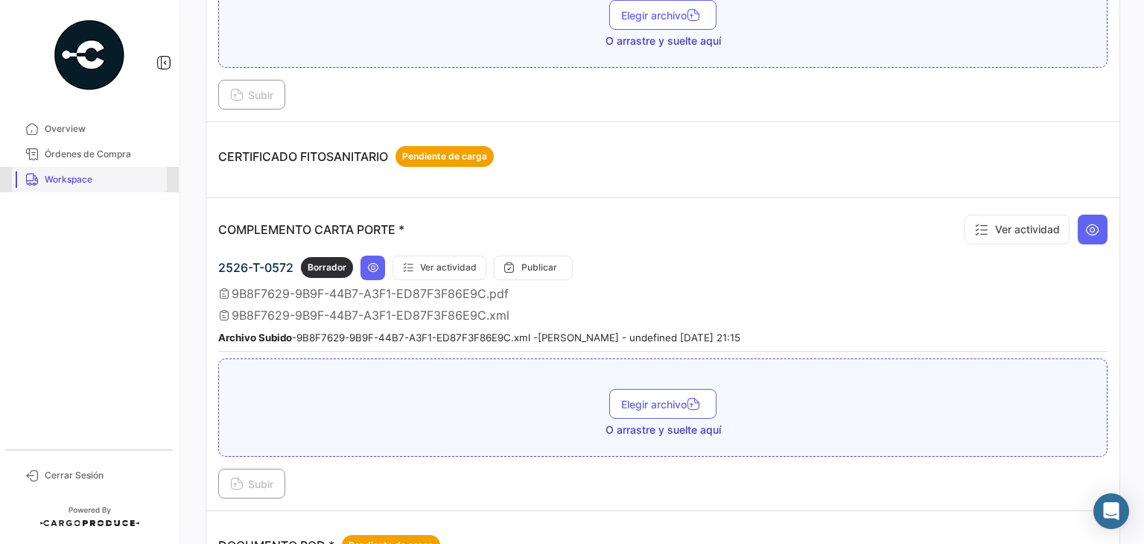
click at [121, 185] on span "Workspace" at bounding box center [103, 179] width 116 height 13
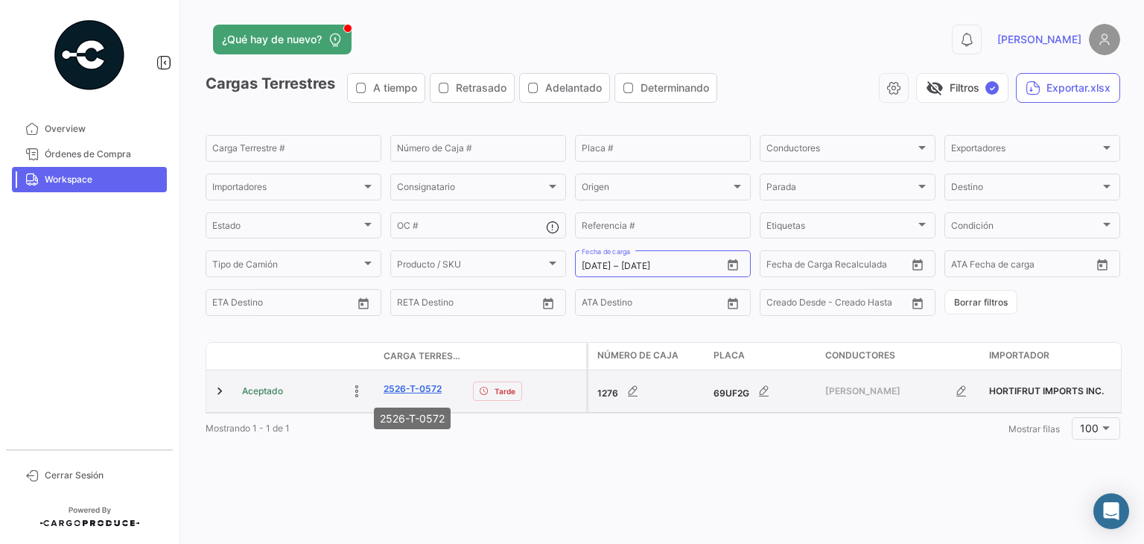
click at [404, 384] on link "2526-T-0572" at bounding box center [413, 388] width 58 height 13
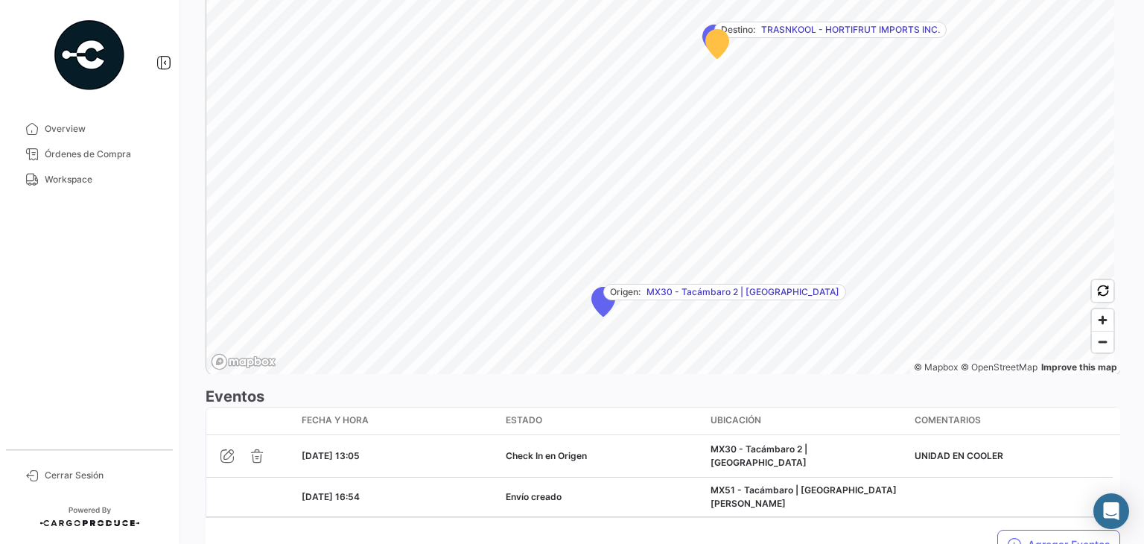
scroll to position [1028, 0]
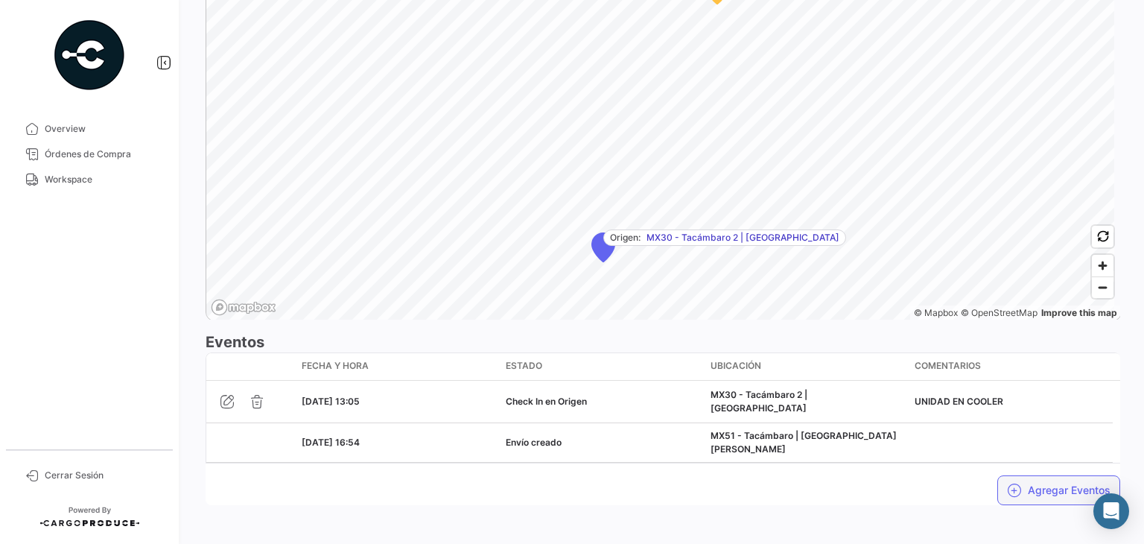
click at [1007, 483] on icon "button" at bounding box center [1014, 490] width 15 height 15
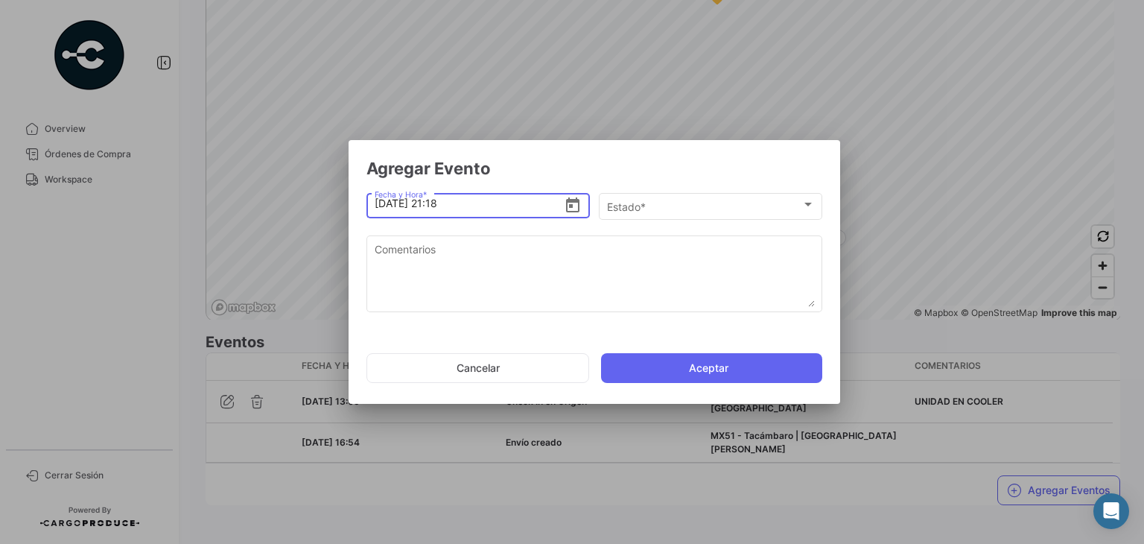
click at [443, 205] on input "[DATE] 21:18" at bounding box center [470, 203] width 190 height 52
type input "[DATE] 18:48"
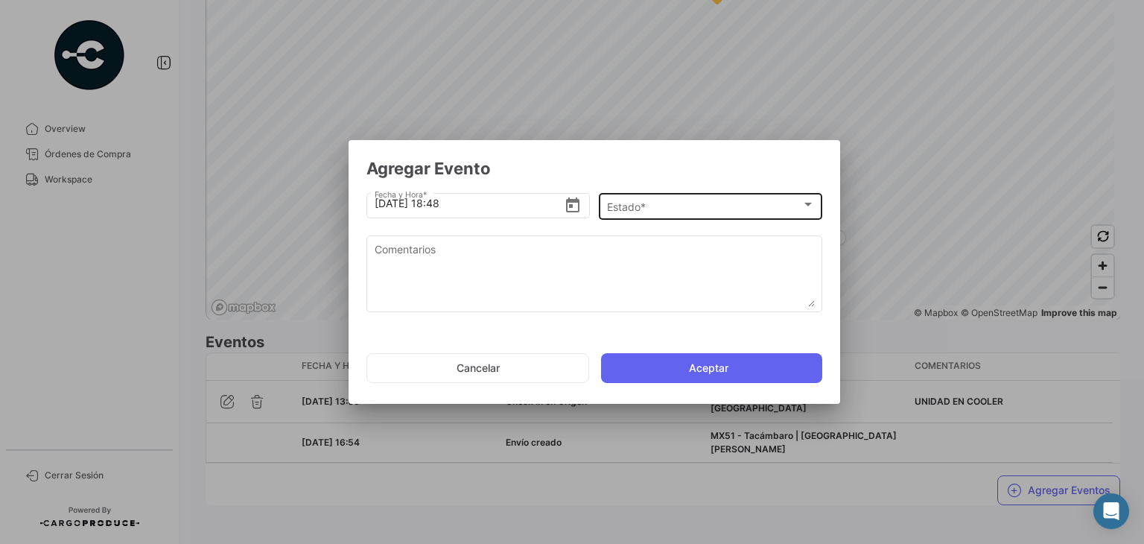
click at [668, 213] on div "Estado * Estado *" at bounding box center [711, 205] width 208 height 29
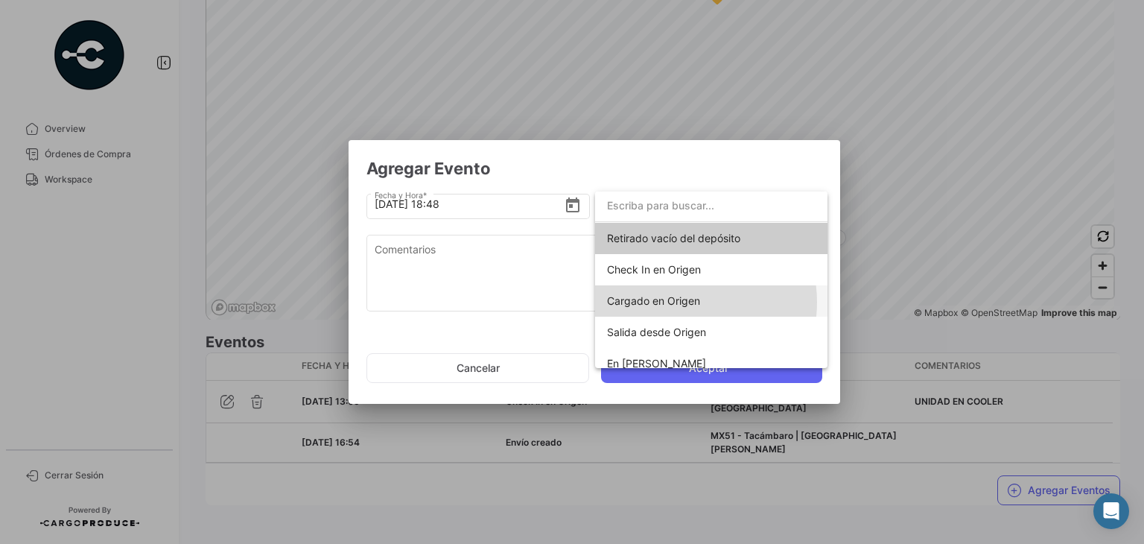
click at [677, 302] on span "Cargado en Origen" at bounding box center [653, 300] width 93 height 13
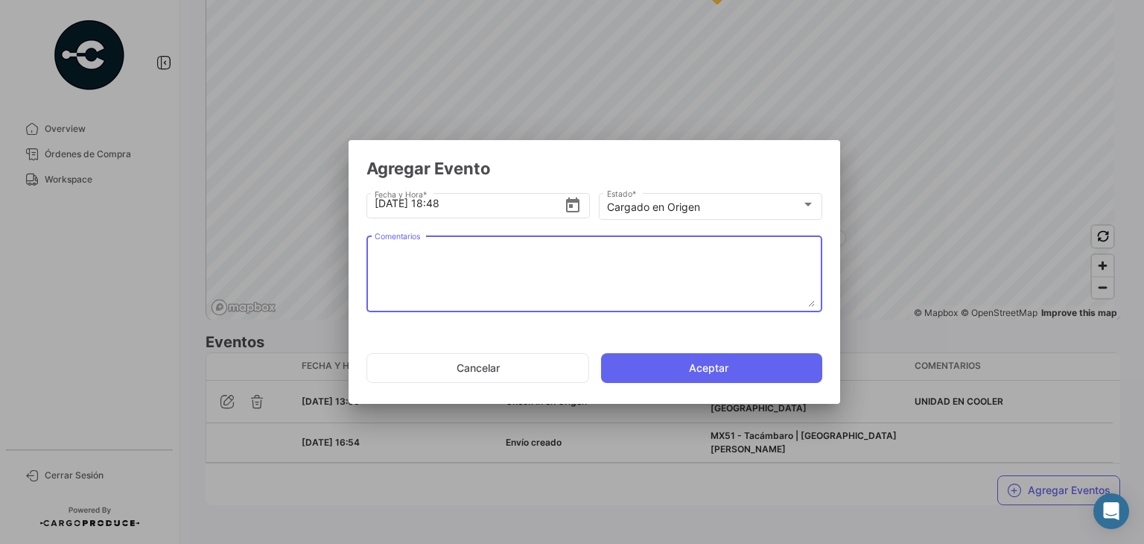
click at [514, 275] on textarea "Comentarios" at bounding box center [595, 274] width 440 height 66
paste textarea "Hora en la que la unidad termina el proceso de carga"
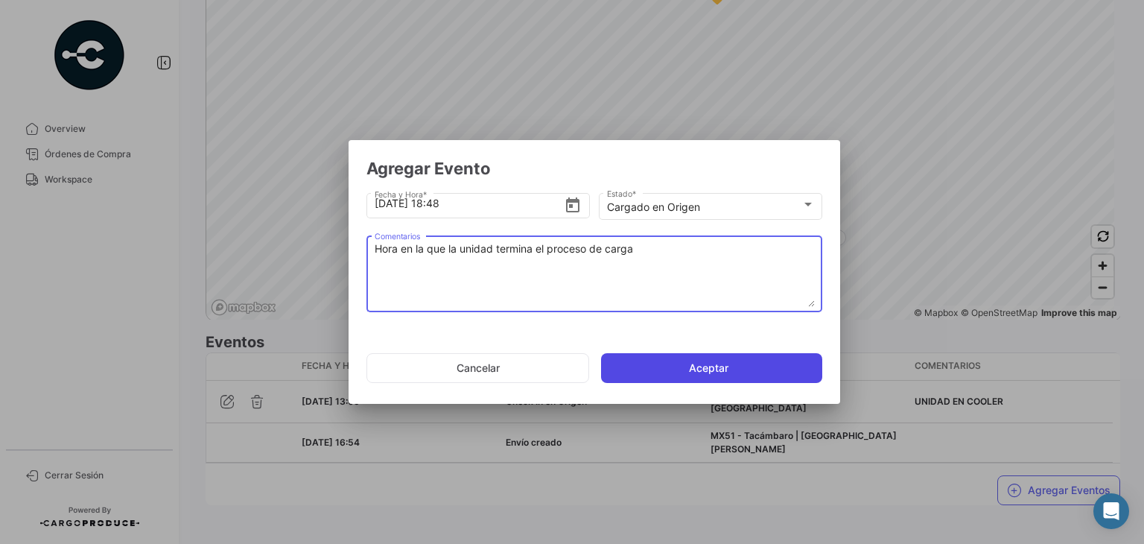
type textarea "Hora en la que la unidad termina el proceso de carga"
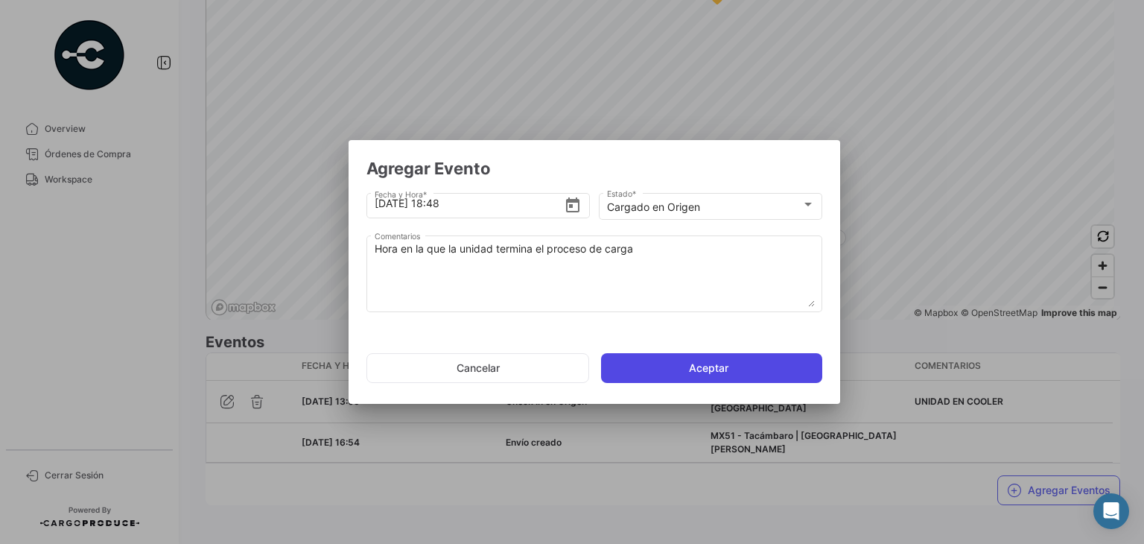
click at [695, 367] on button "Aceptar" at bounding box center [711, 368] width 221 height 30
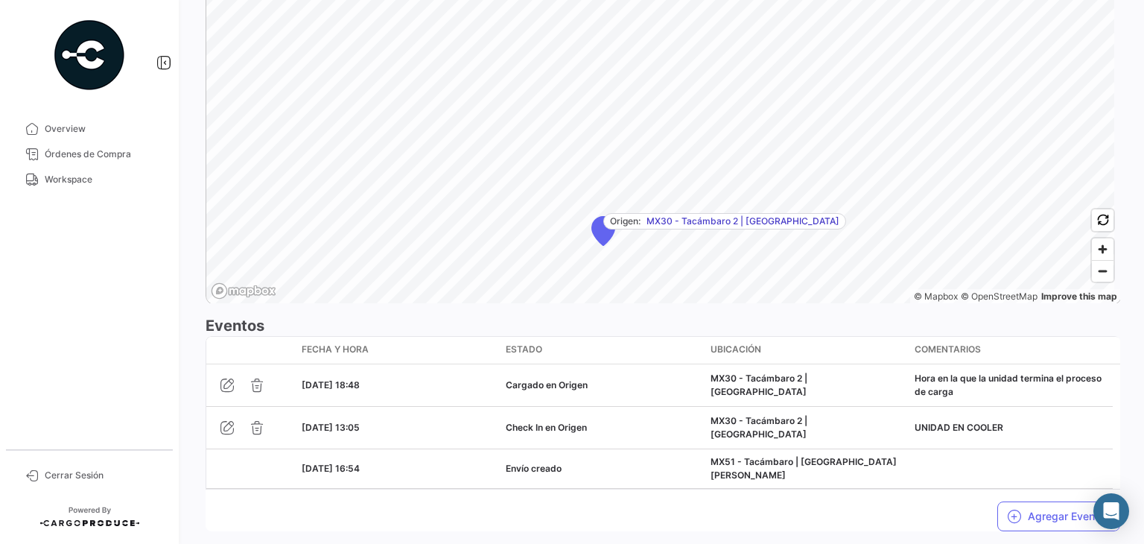
scroll to position [1041, 0]
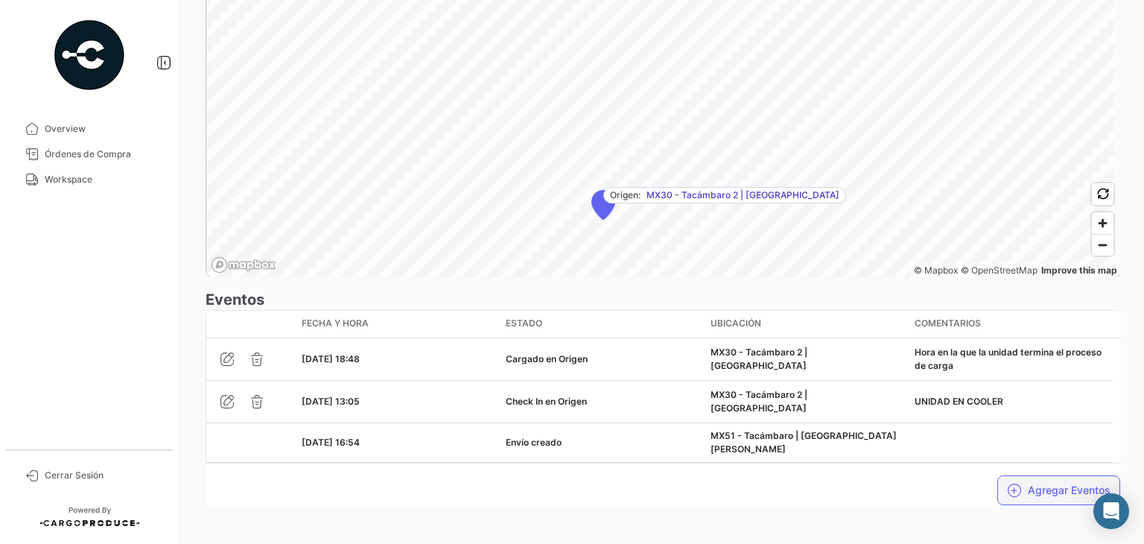
click at [1042, 481] on button "Agregar Eventos" at bounding box center [1059, 490] width 123 height 30
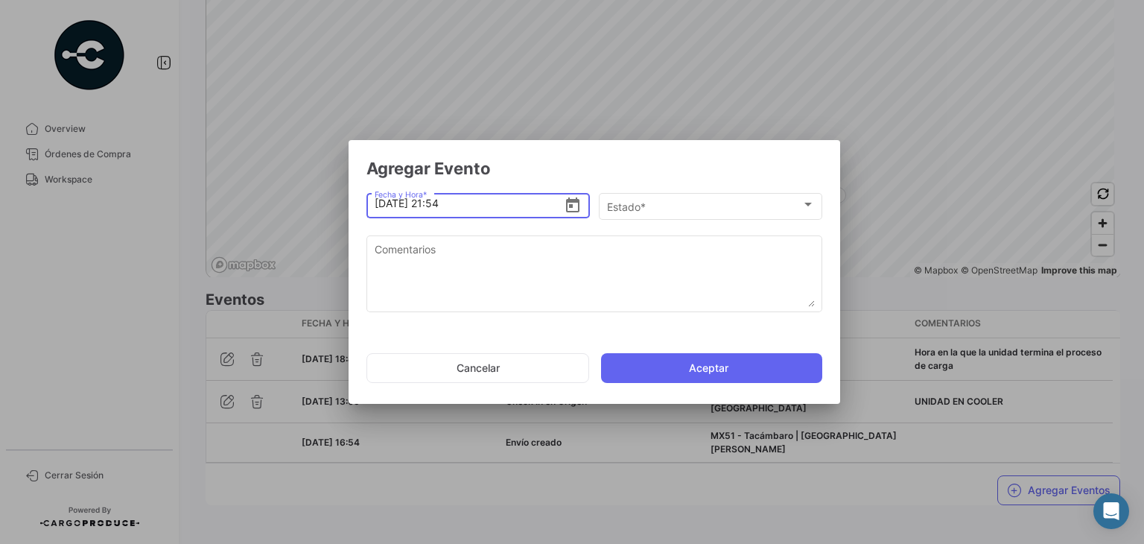
click at [445, 206] on input "[DATE] 21:54" at bounding box center [470, 203] width 190 height 52
type input "[DATE] 18:54"
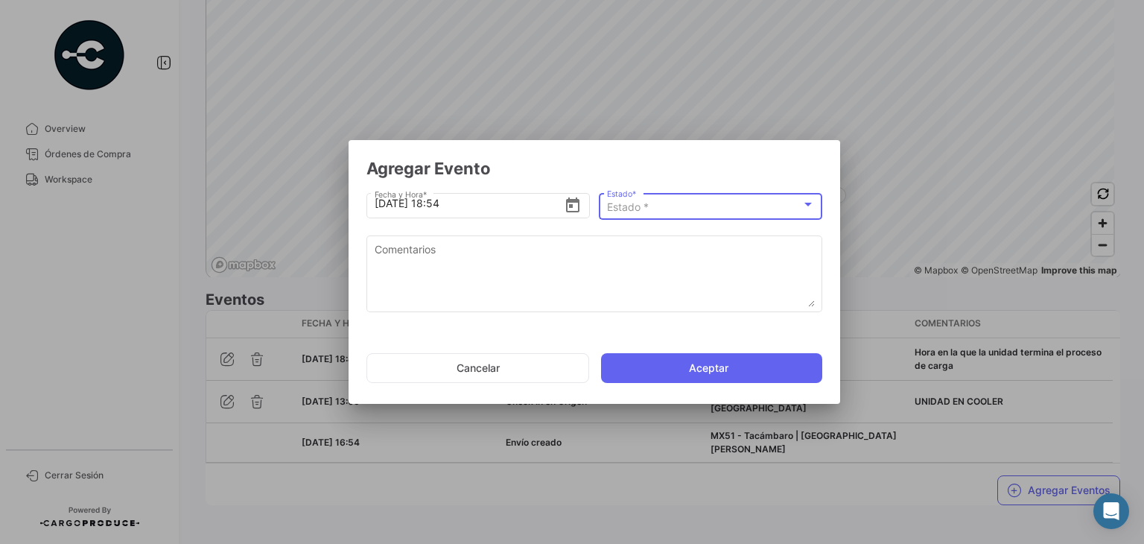
click at [668, 203] on div "Estado *" at bounding box center [704, 207] width 194 height 13
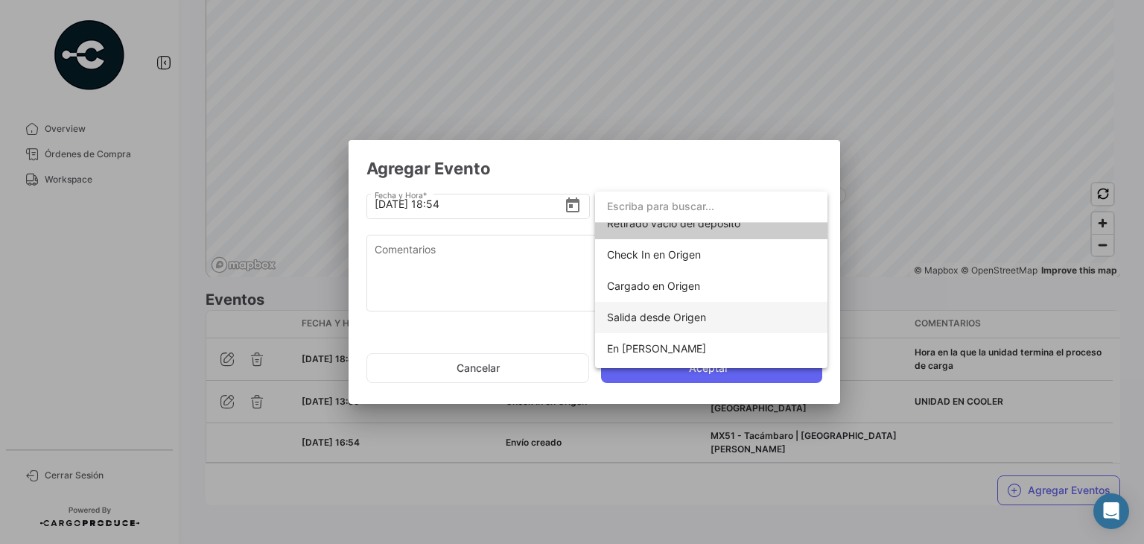
scroll to position [0, 0]
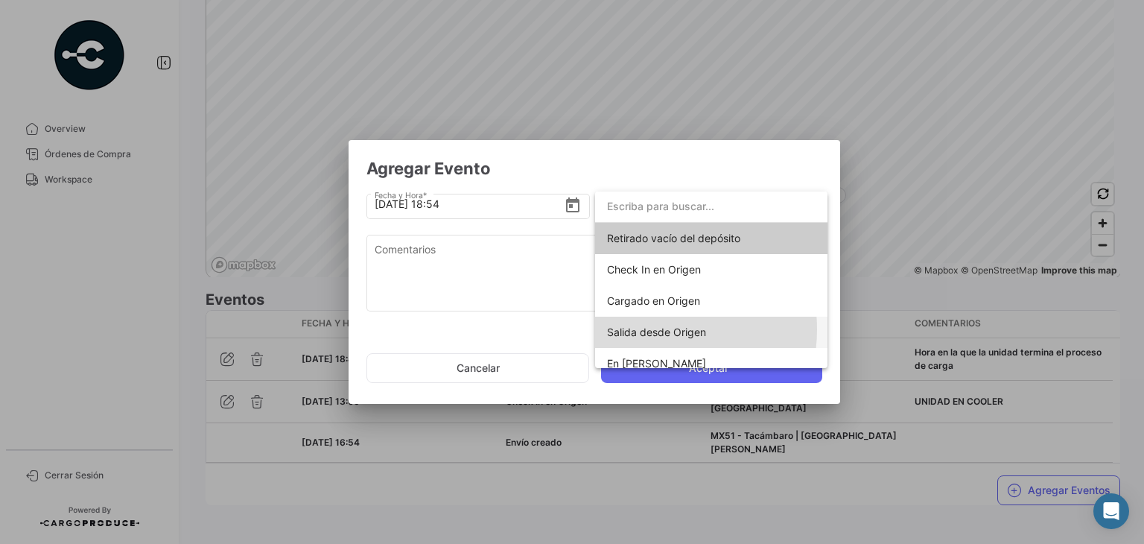
click at [656, 329] on span "Salida desde Origen" at bounding box center [656, 332] width 99 height 13
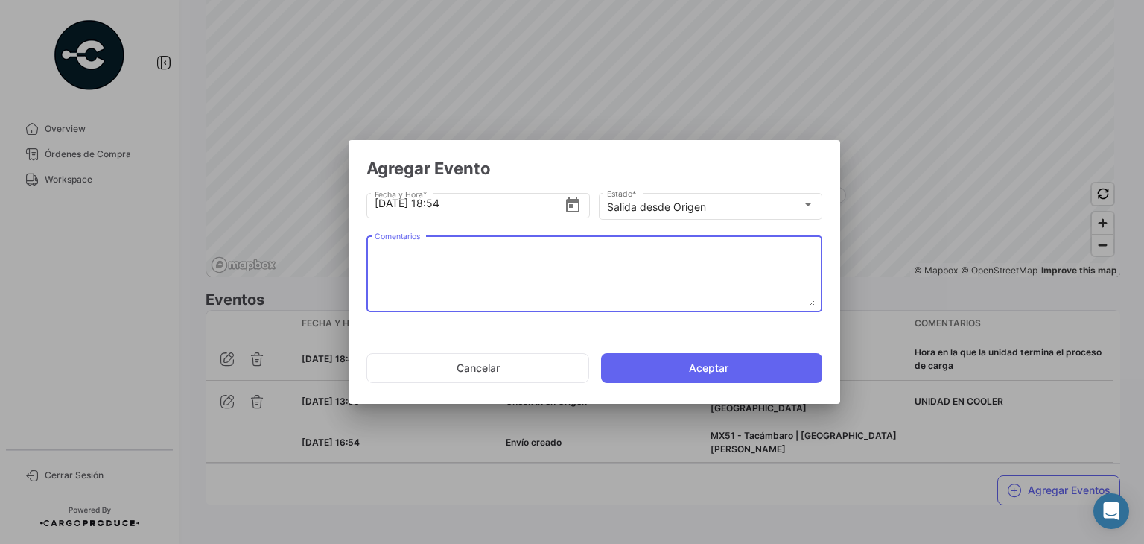
paste textarea "Hora en la que la unidad se retira del cooler"
click at [424, 260] on textarea "Comentarios" at bounding box center [595, 274] width 440 height 66
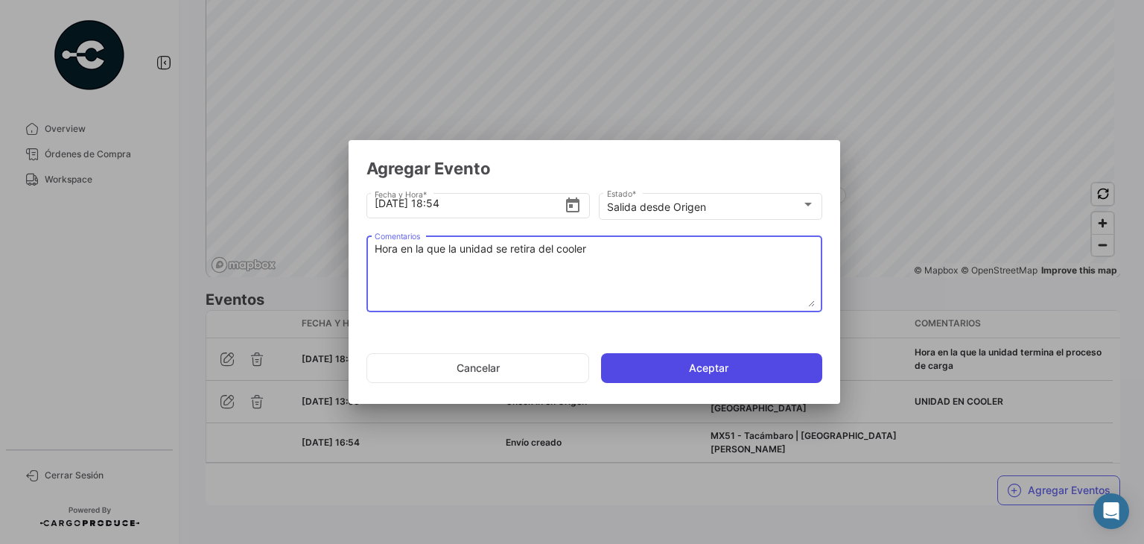
type textarea "Hora en la que la unidad se retira del cooler"
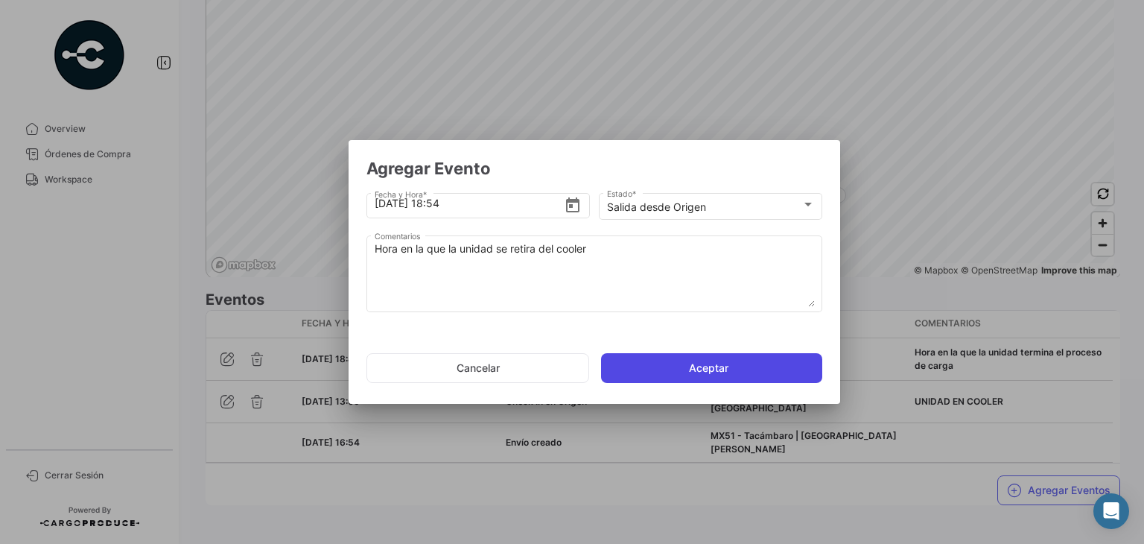
click at [695, 372] on button "Aceptar" at bounding box center [711, 368] width 221 height 30
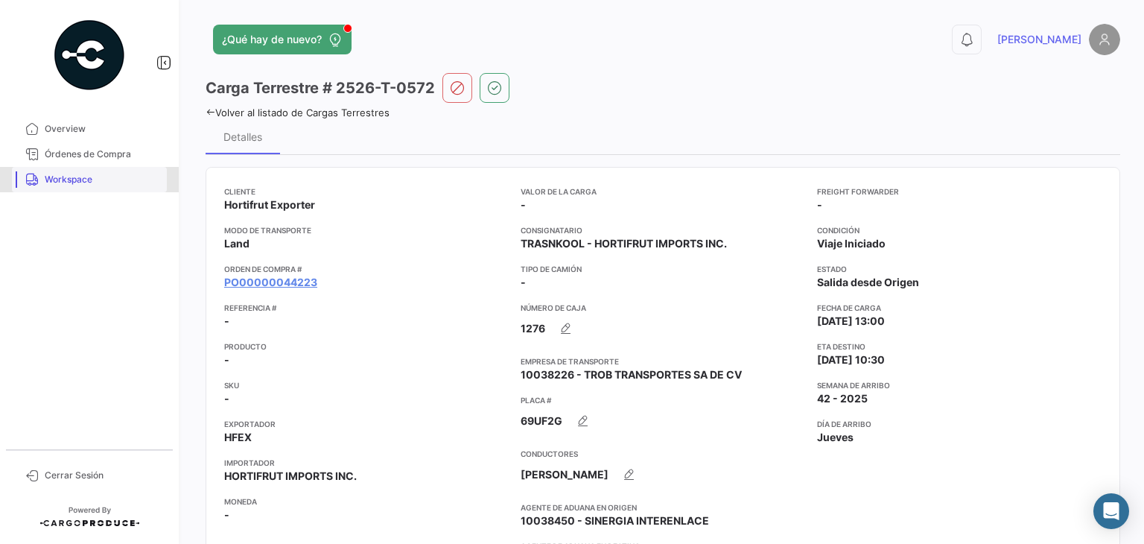
click at [89, 183] on span "Workspace" at bounding box center [103, 179] width 116 height 13
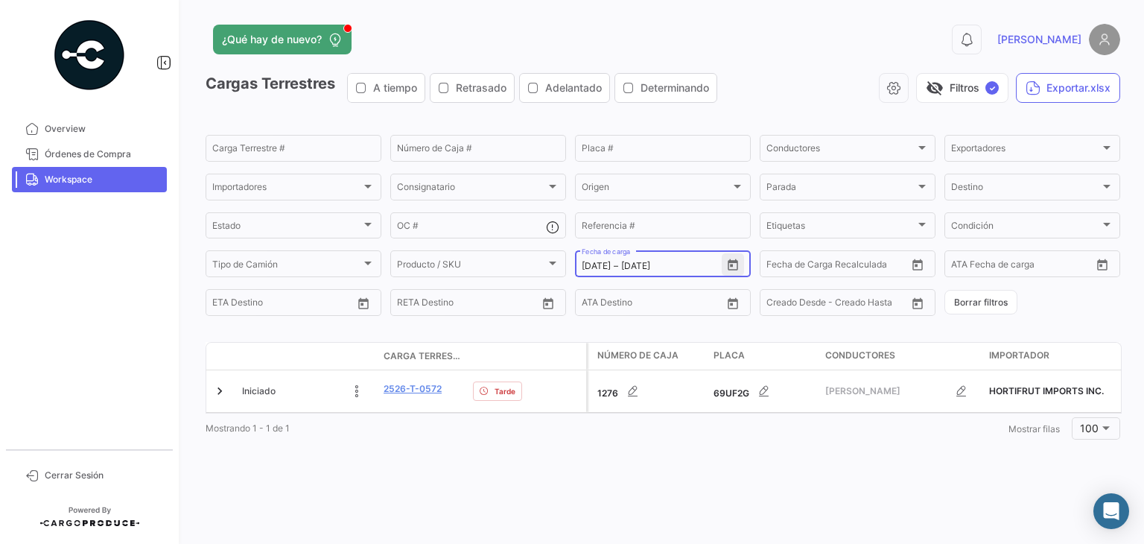
click at [730, 269] on icon "Open calendar" at bounding box center [732, 265] width 13 height 13
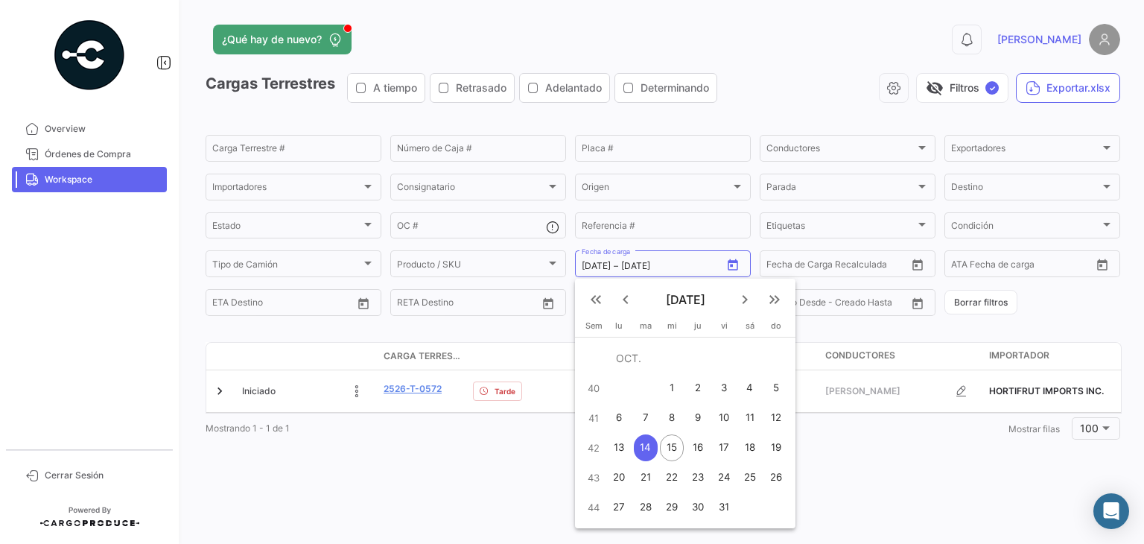
click at [650, 445] on div "14" at bounding box center [646, 447] width 24 height 27
type input "[DATE]"
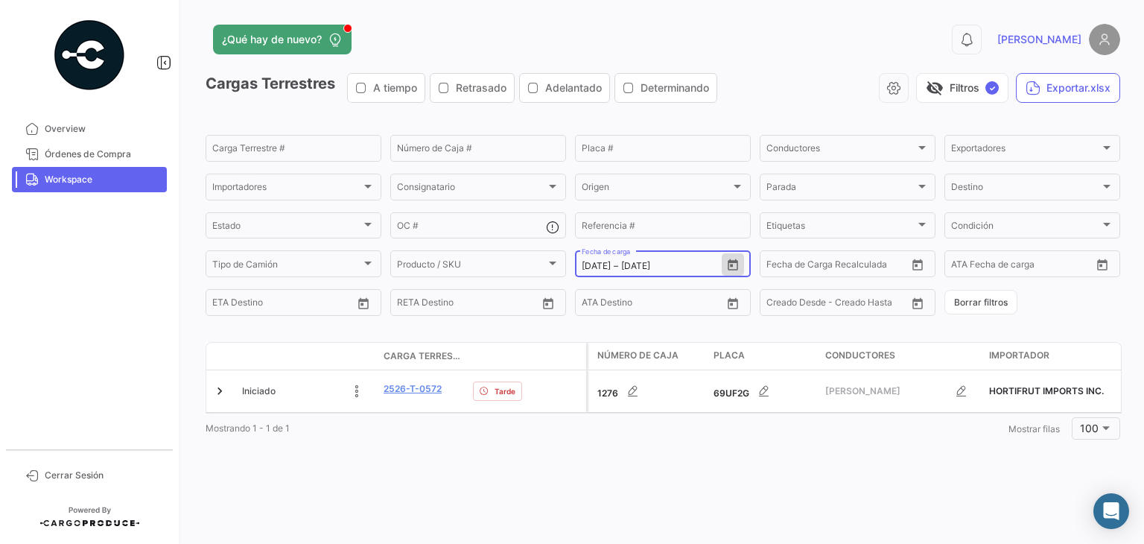
click at [732, 263] on icon "Open calendar" at bounding box center [733, 264] width 10 height 11
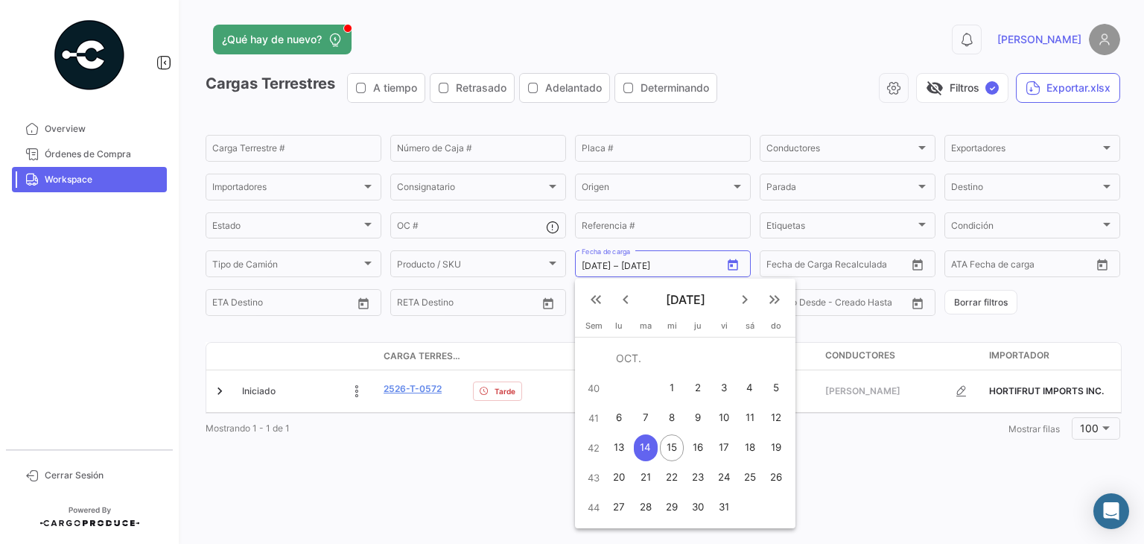
click at [626, 447] on div "13" at bounding box center [619, 447] width 23 height 27
type input "[DATE]"
click at [626, 447] on div "13" at bounding box center [619, 447] width 23 height 27
type input "[DATE]"
